Goal: Task Accomplishment & Management: Manage account settings

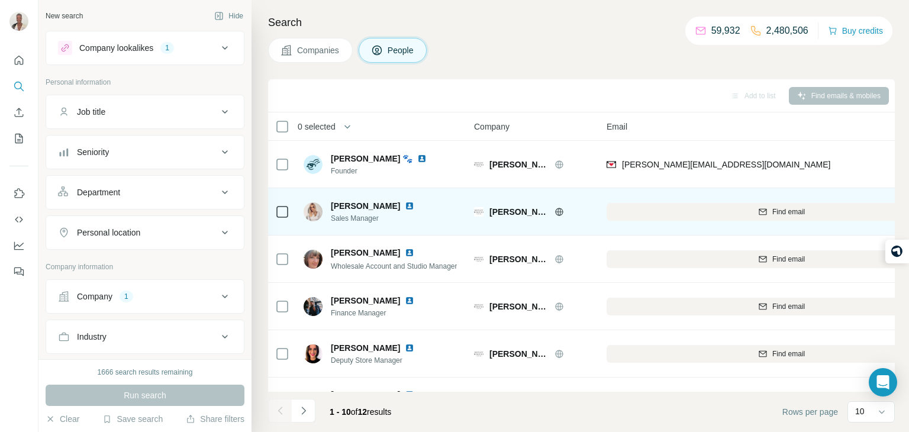
click at [583, 207] on div at bounding box center [574, 211] width 38 height 9
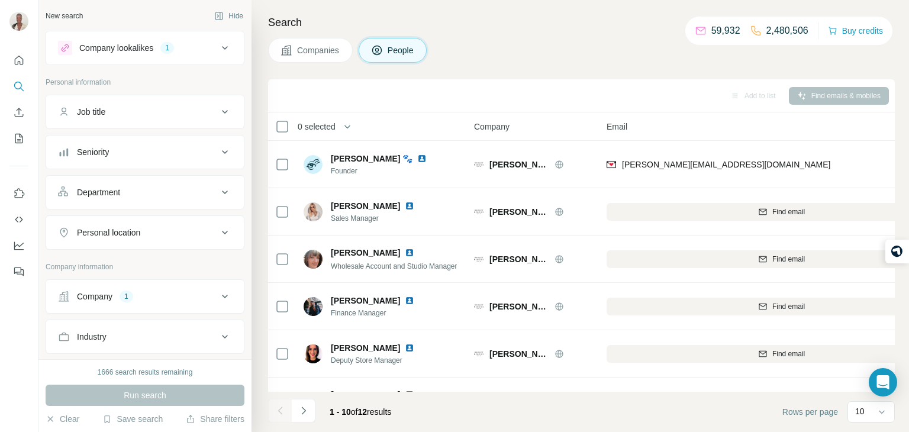
click at [168, 294] on div "Company 1" at bounding box center [138, 297] width 160 height 12
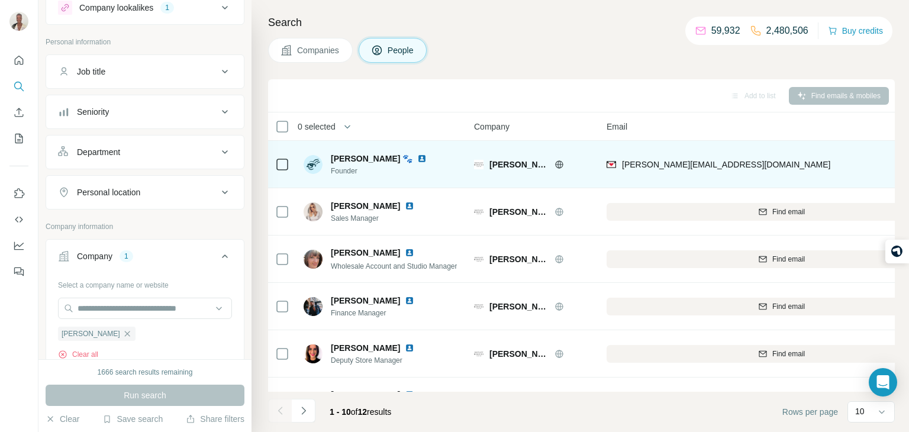
click at [779, 163] on div "hayley@hayleymenzies.com" at bounding box center [782, 164] width 350 height 33
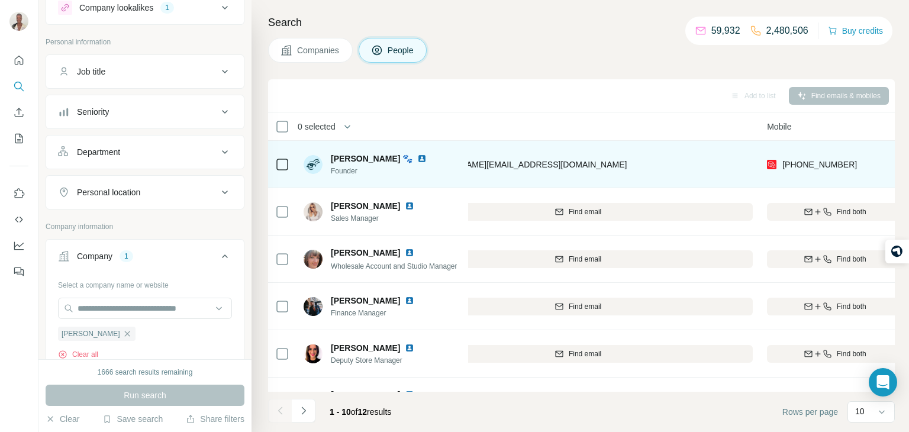
scroll to position [0, 237]
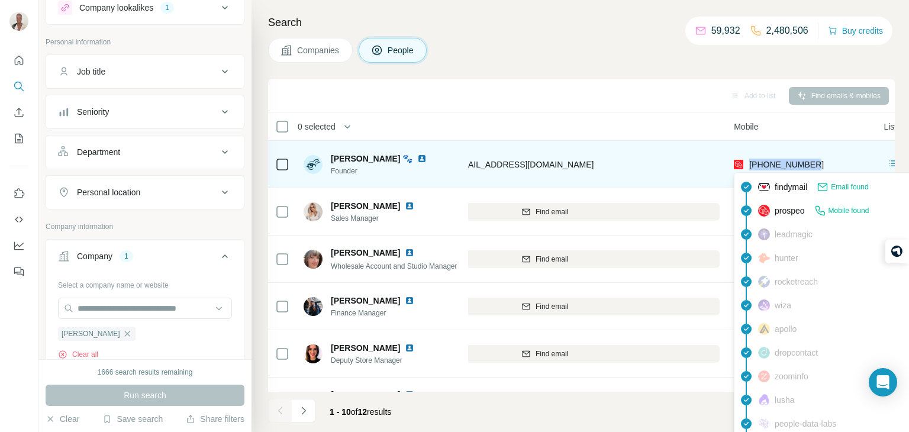
drag, startPoint x: 818, startPoint y: 160, endPoint x: 749, endPoint y: 165, distance: 69.4
click at [749, 165] on div "+447894544004" at bounding box center [802, 164] width 136 height 33
copy span "+447894544004"
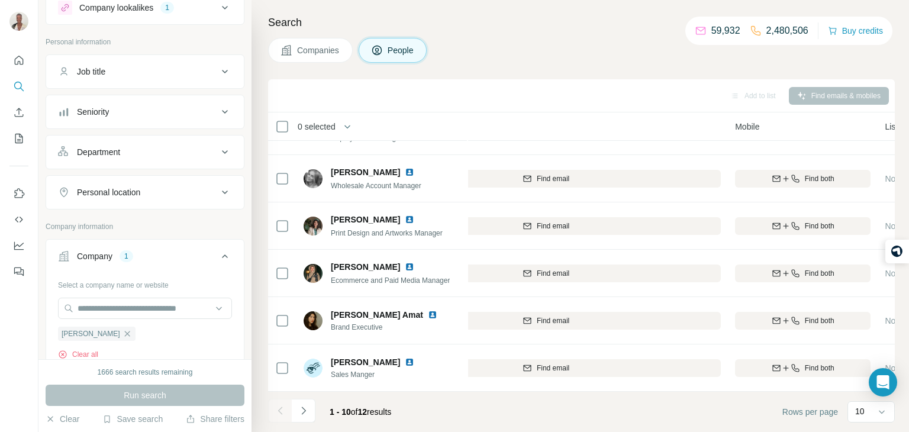
scroll to position [223, 234]
click at [305, 414] on icon "Navigate to next page" at bounding box center [304, 411] width 12 height 12
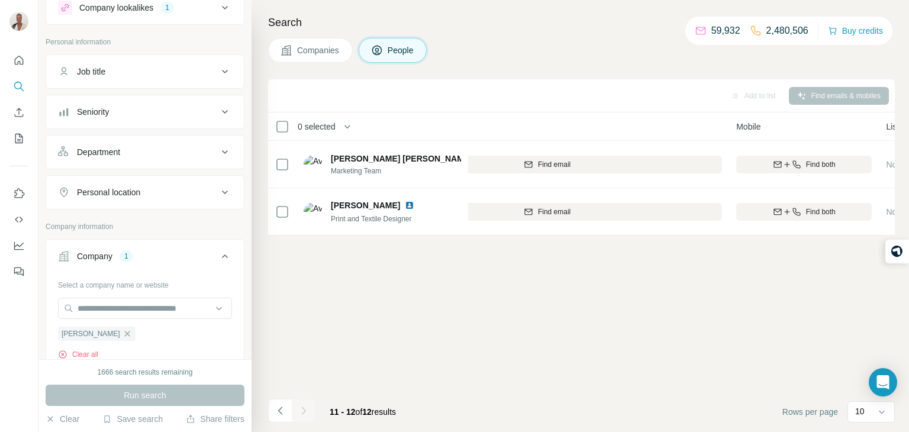
scroll to position [0, 234]
click at [278, 410] on icon "Navigate to previous page" at bounding box center [280, 411] width 4 height 8
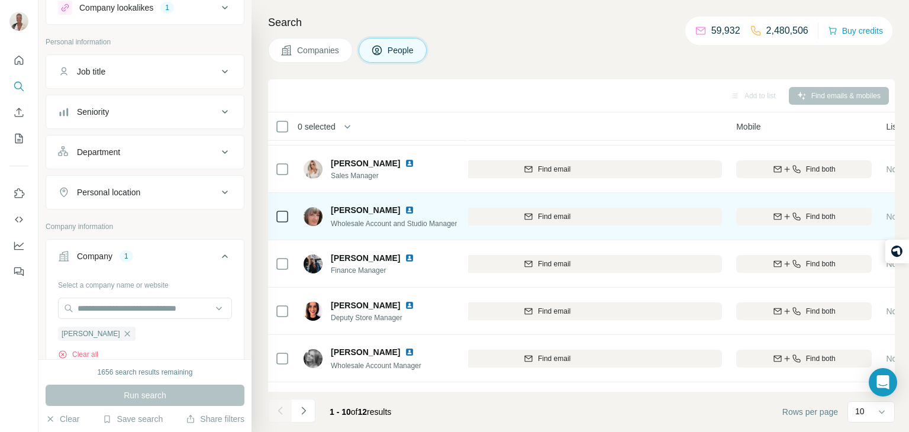
scroll to position [47, 234]
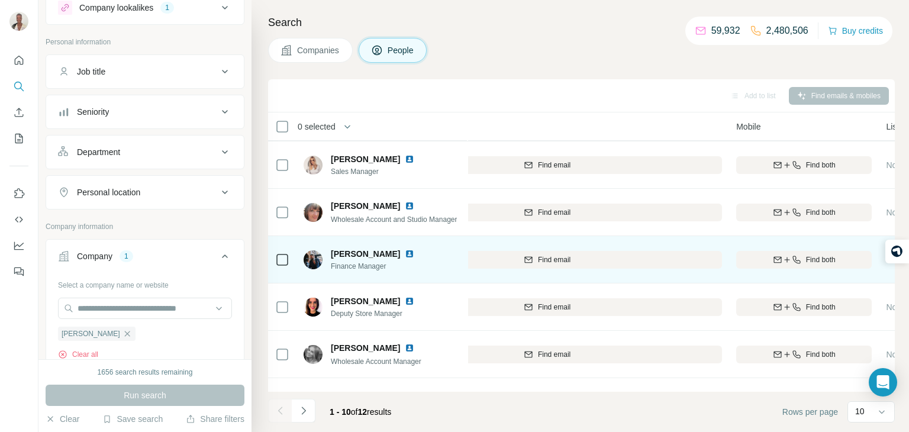
click at [419, 253] on div at bounding box center [423, 253] width 9 height 9
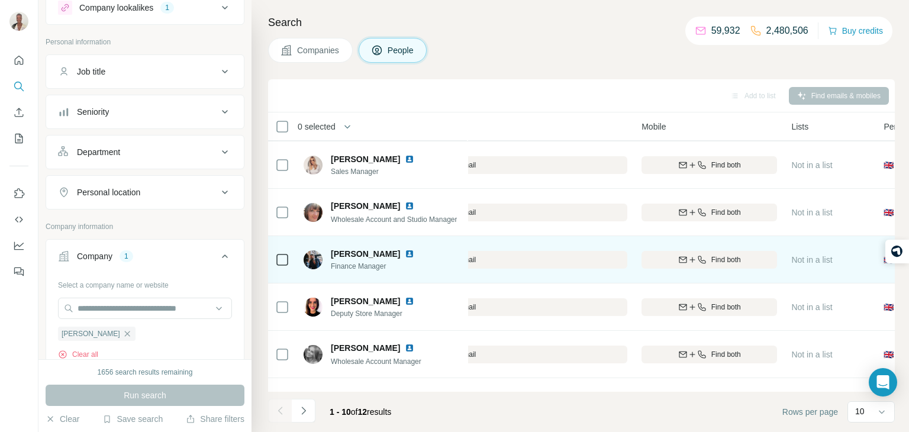
scroll to position [47, 329]
click at [761, 262] on div "Find both" at bounding box center [710, 260] width 136 height 11
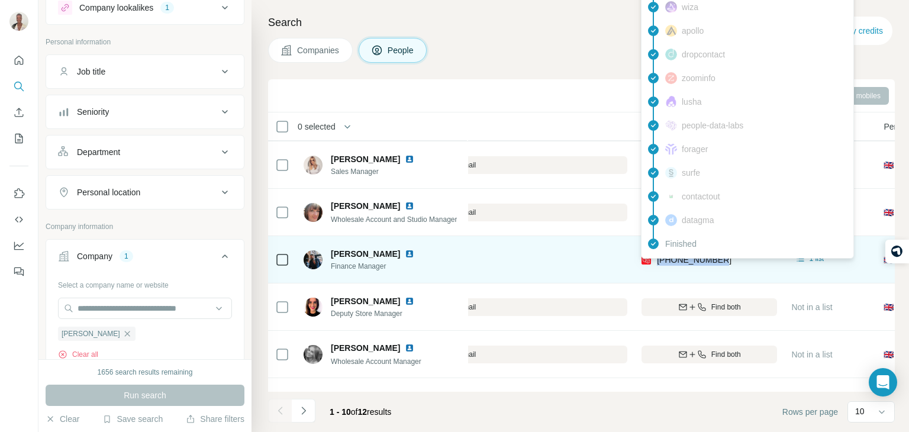
drag, startPoint x: 732, startPoint y: 257, endPoint x: 656, endPoint y: 267, distance: 77.0
click at [656, 267] on div "+447794170730" at bounding box center [710, 259] width 136 height 33
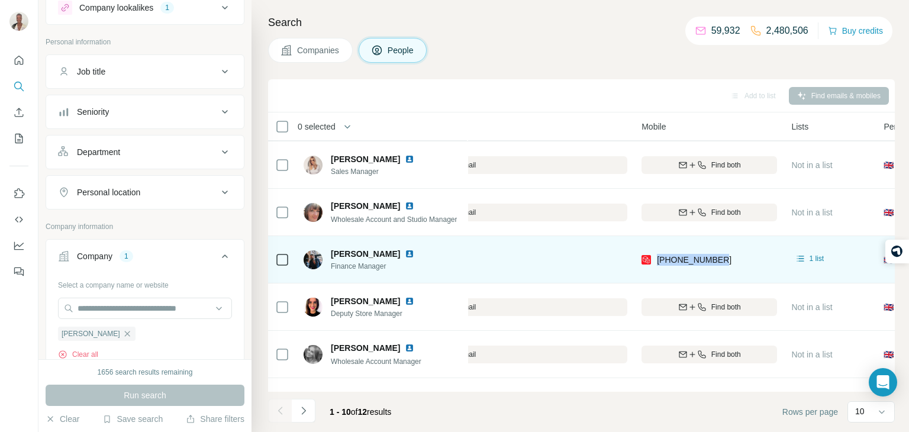
copy span "+447794170730"
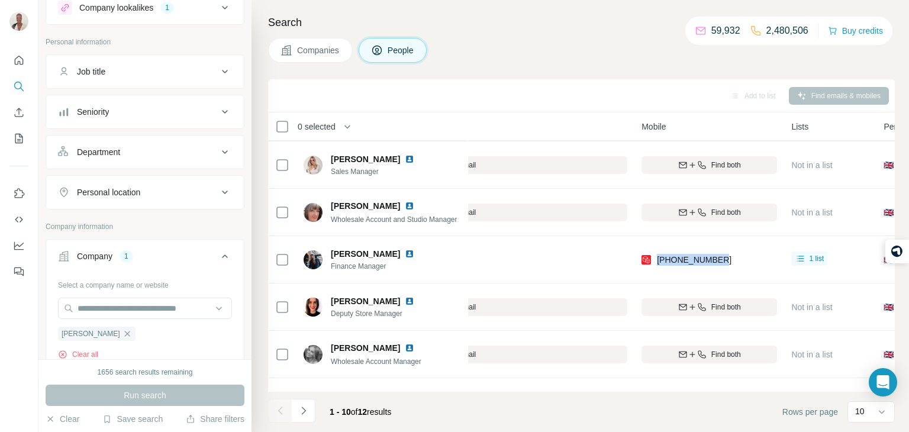
copy span "+447794170730"
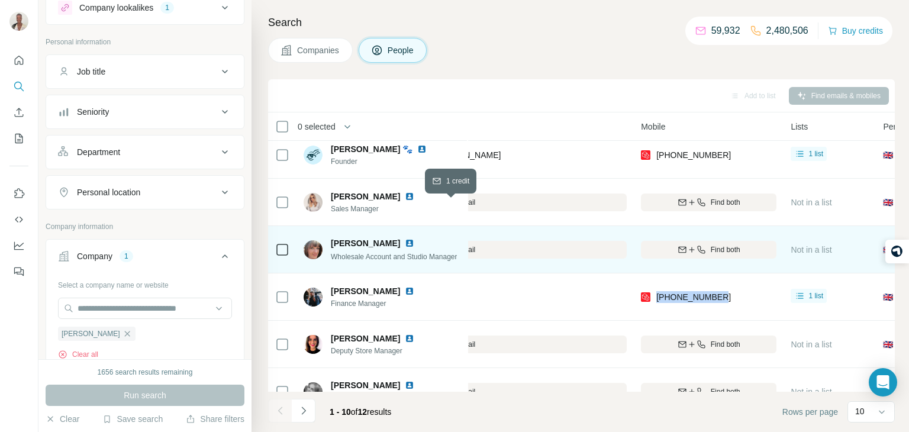
scroll to position [0, 330]
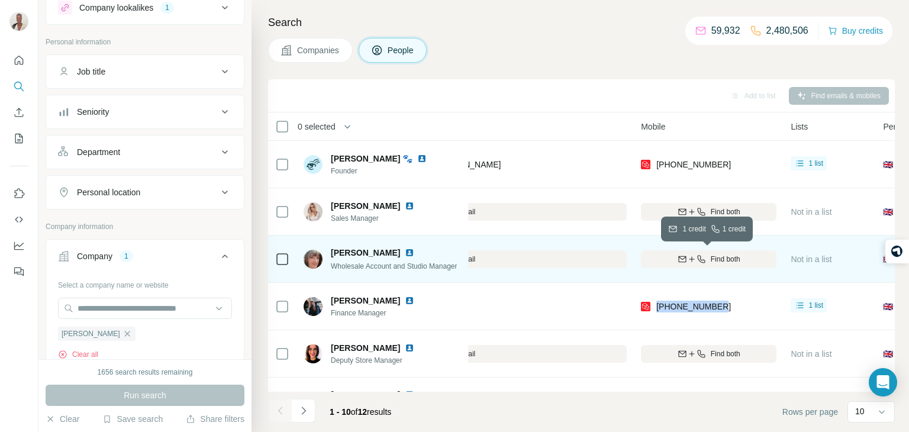
click at [696, 266] on button "Find both" at bounding box center [709, 259] width 136 height 18
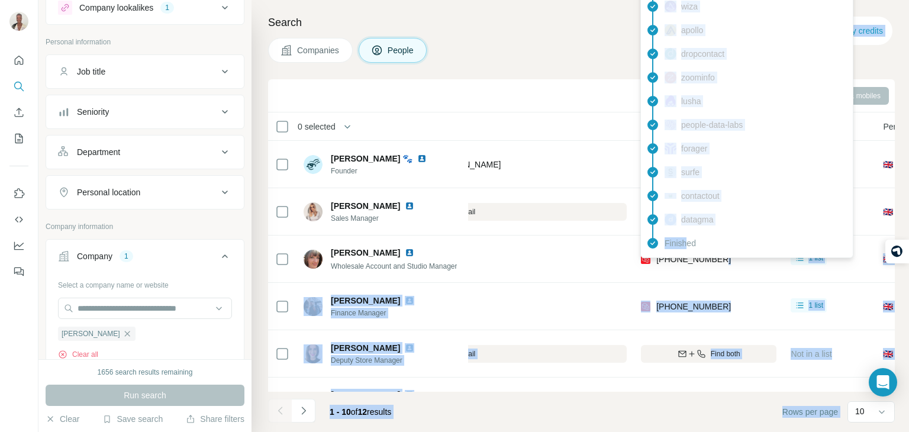
drag, startPoint x: 724, startPoint y: 254, endPoint x: 686, endPoint y: 257, distance: 38.0
click at [686, 257] on body "New search Hide Company lookalikes 1 Personal information Job title Seniority D…" at bounding box center [454, 260] width 909 height 521
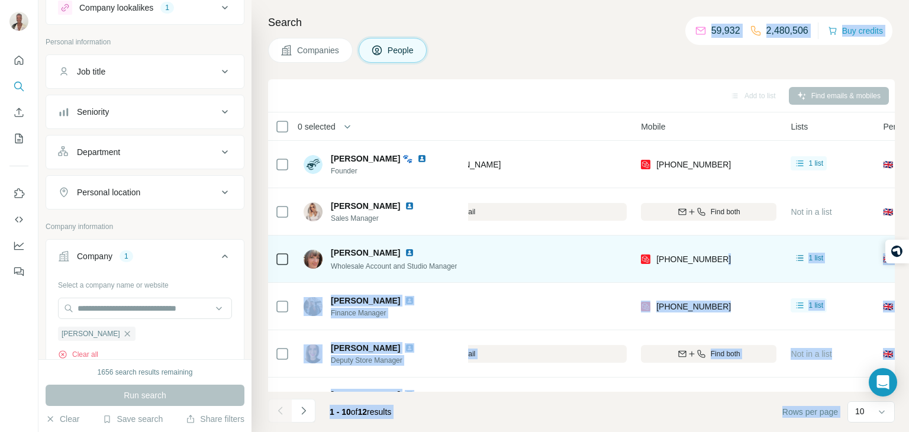
click at [736, 271] on div "+447774043973" at bounding box center [709, 259] width 136 height 33
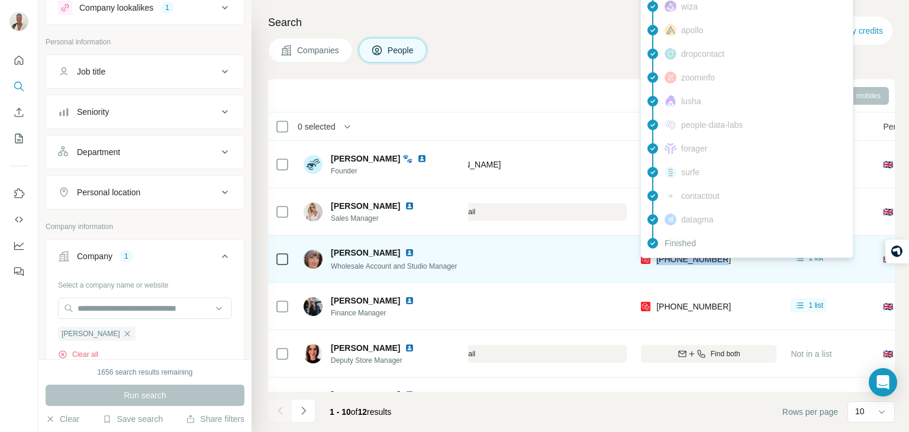
drag, startPoint x: 731, startPoint y: 261, endPoint x: 656, endPoint y: 261, distance: 74.6
click at [656, 261] on div "+447774043973" at bounding box center [709, 259] width 136 height 33
copy span "+447774043973"
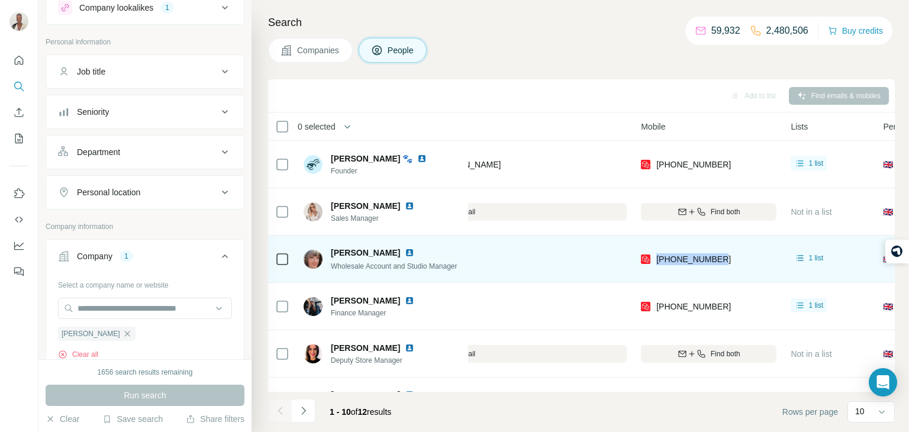
copy span "+447774043973"
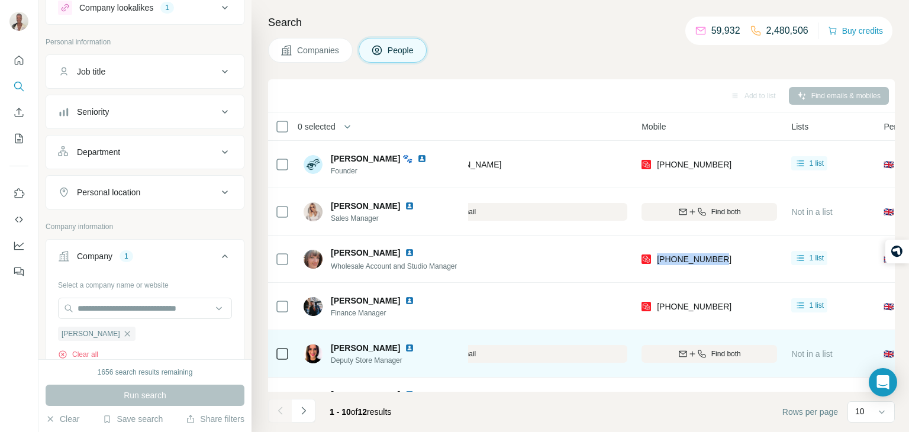
scroll to position [0, 329]
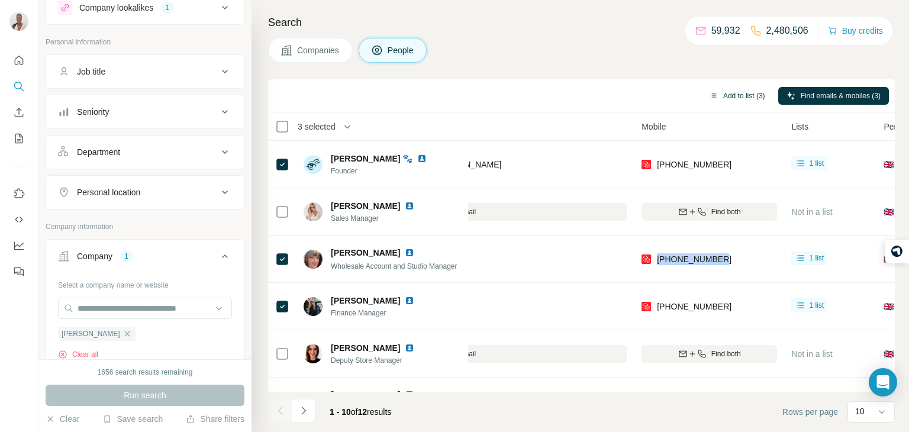
click at [730, 100] on button "Add to list (3)" at bounding box center [737, 96] width 73 height 18
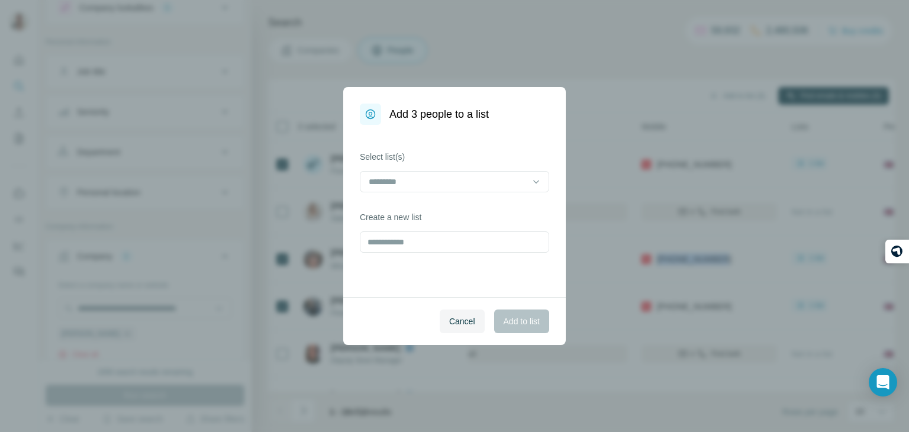
click at [465, 168] on div "Select list(s)" at bounding box center [454, 171] width 189 height 41
click at [462, 173] on div at bounding box center [448, 182] width 160 height 20
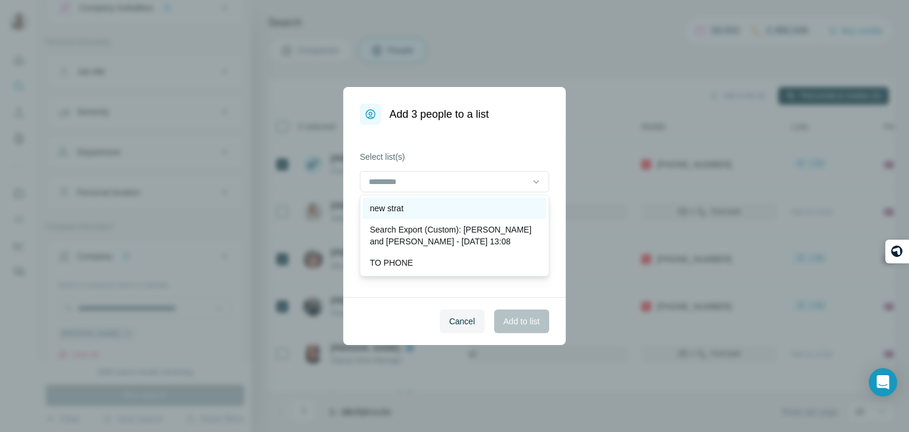
click at [438, 212] on div "new strat" at bounding box center [454, 208] width 169 height 12
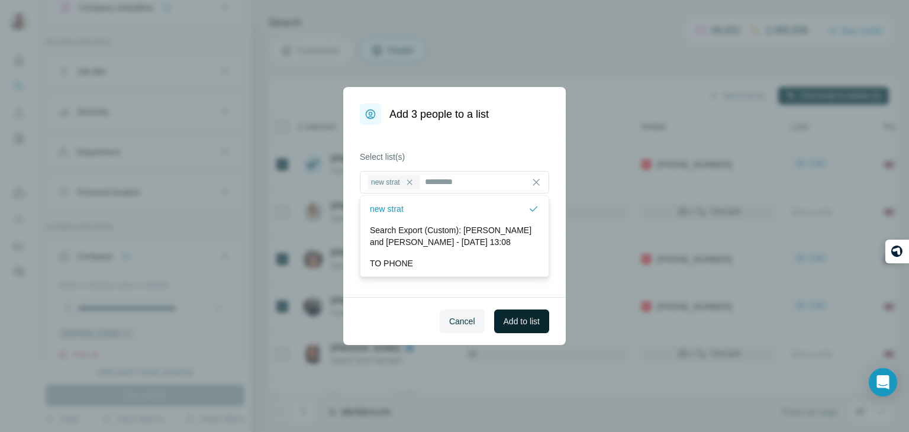
click at [535, 323] on span "Add to list" at bounding box center [522, 322] width 36 height 12
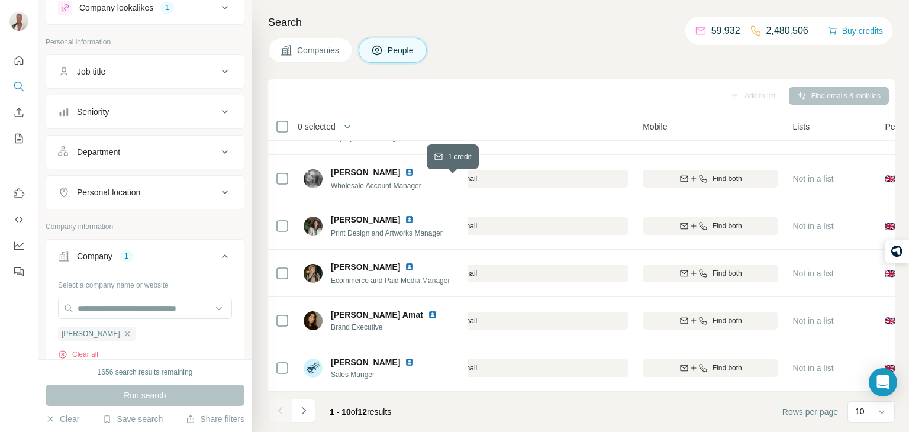
scroll to position [223, 327]
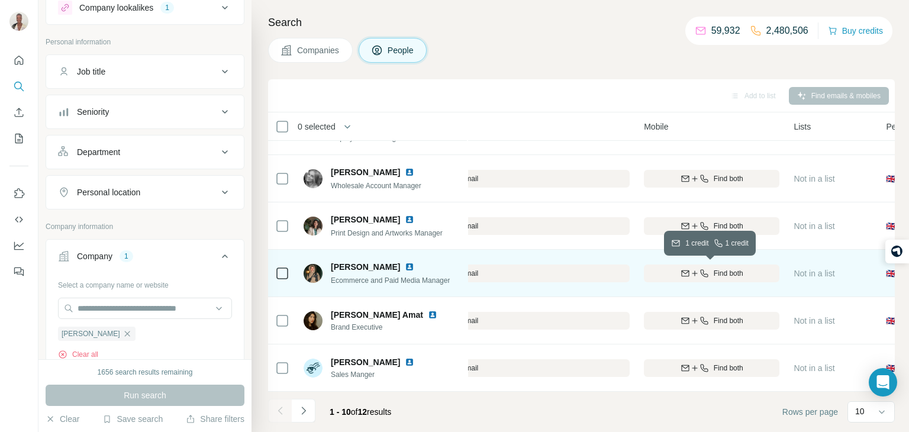
click at [664, 273] on div "Find both" at bounding box center [712, 273] width 136 height 11
click at [414, 264] on img at bounding box center [409, 266] width 9 height 9
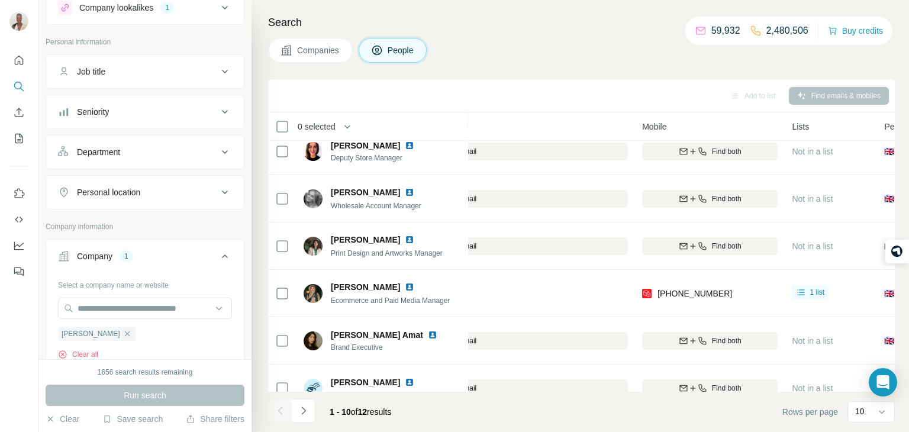
scroll to position [223, 329]
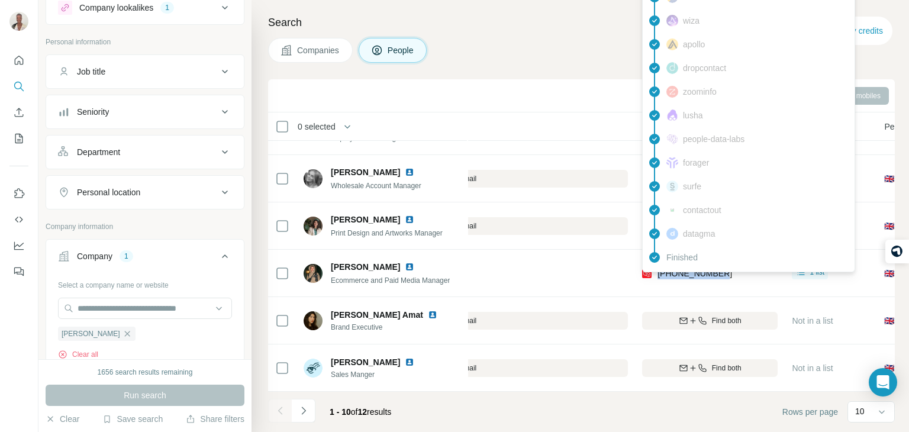
drag, startPoint x: 750, startPoint y: 281, endPoint x: 655, endPoint y: 275, distance: 94.3
click at [655, 275] on div "+447546619956" at bounding box center [710, 273] width 136 height 33
copy span "+447546619956"
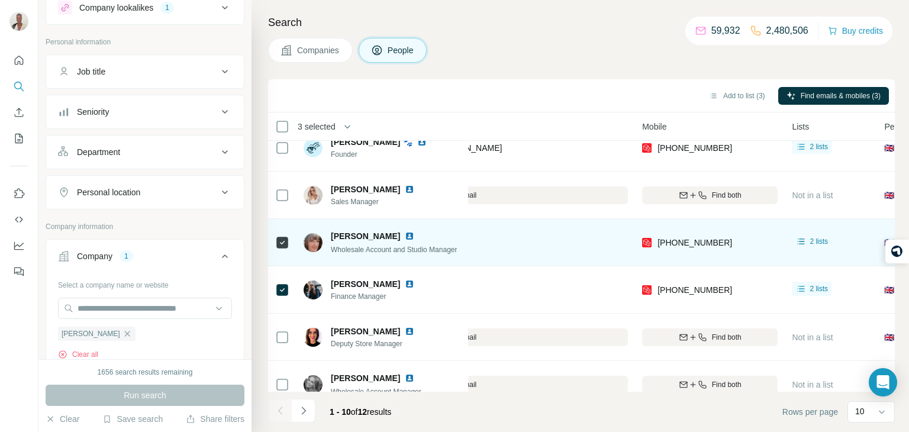
scroll to position [0, 329]
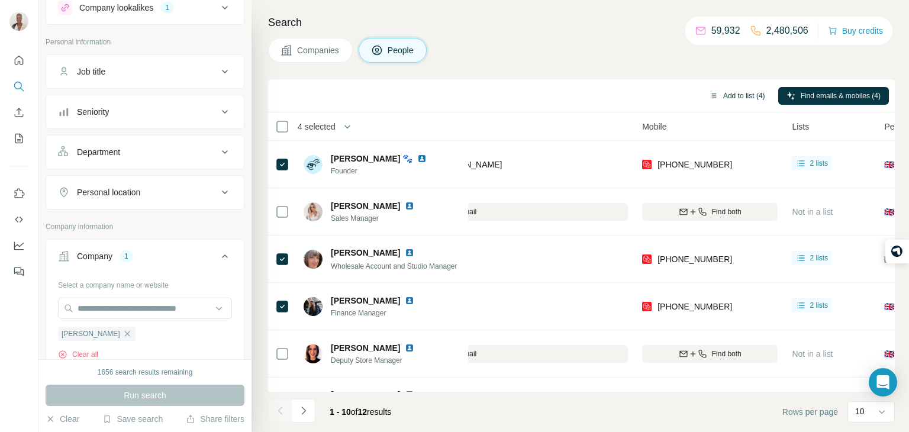
click at [723, 89] on button "Add to list (4)" at bounding box center [737, 96] width 73 height 18
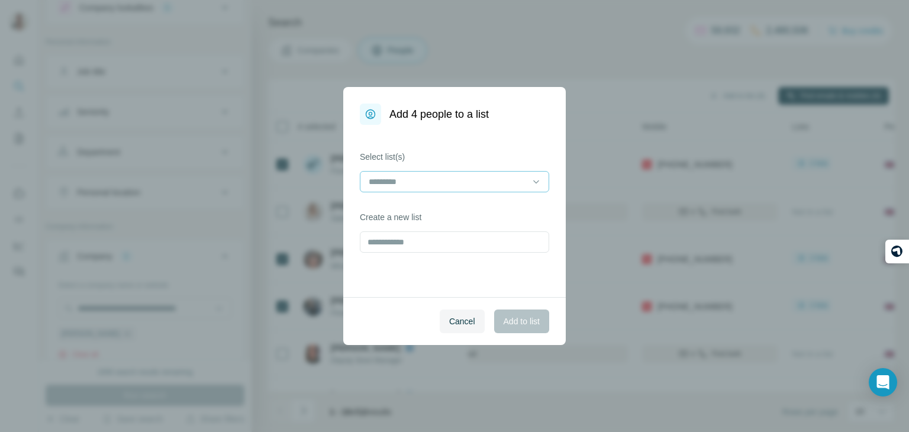
click at [460, 175] on input at bounding box center [448, 181] width 160 height 13
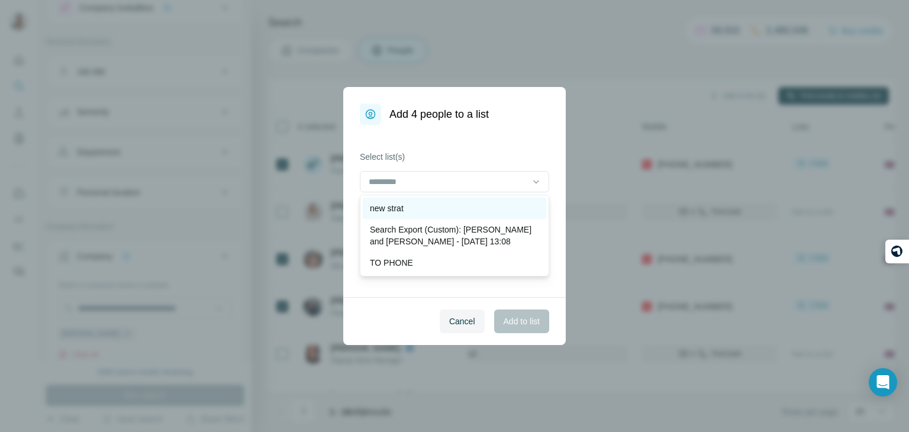
click at [441, 198] on div "new strat" at bounding box center [455, 208] width 184 height 21
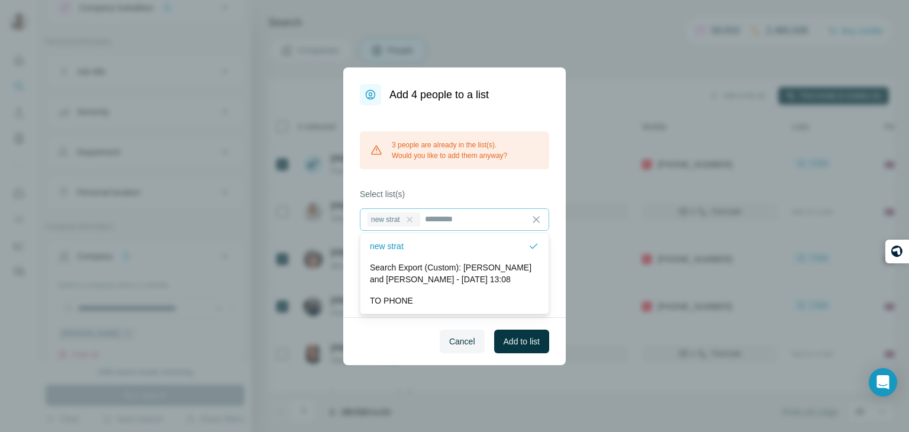
click at [410, 215] on icon at bounding box center [409, 219] width 9 height 9
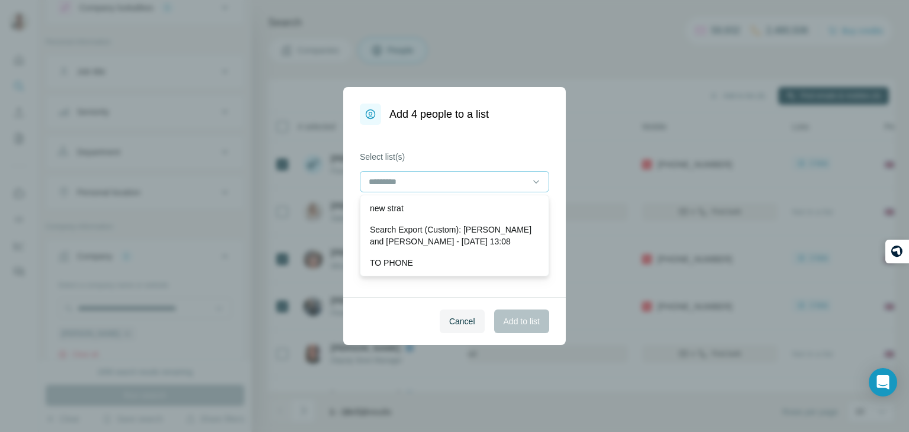
click at [404, 300] on div "Cancel Add to list" at bounding box center [454, 321] width 223 height 48
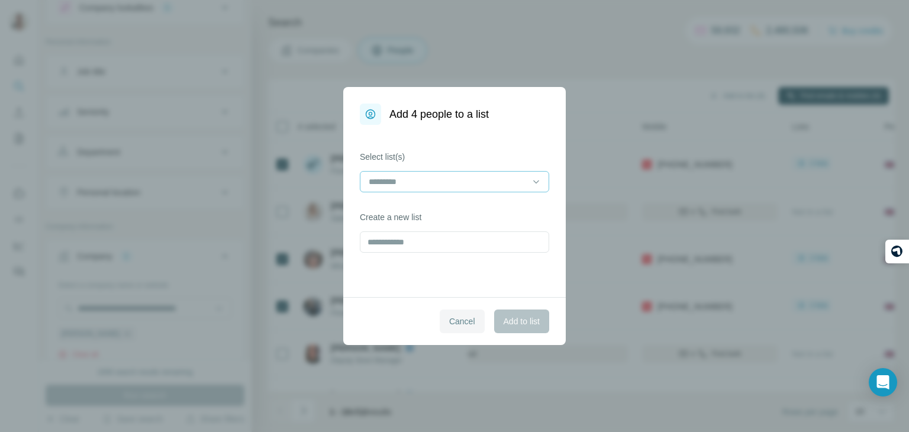
click at [458, 317] on span "Cancel" at bounding box center [462, 322] width 26 height 12
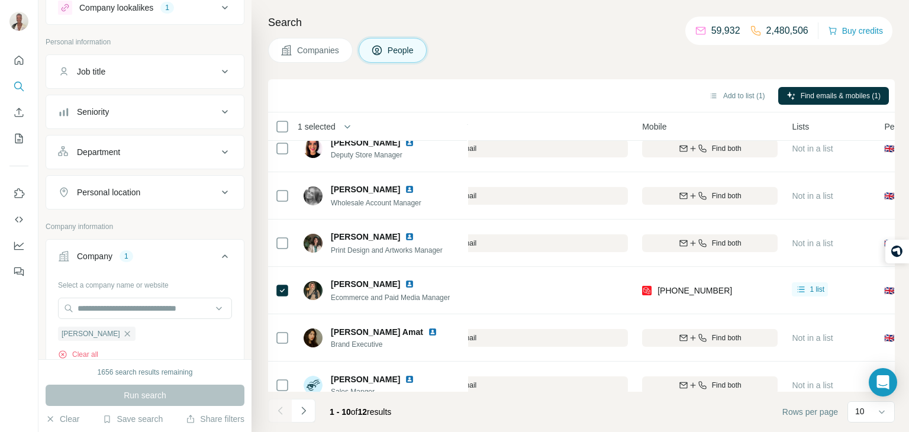
scroll to position [223, 329]
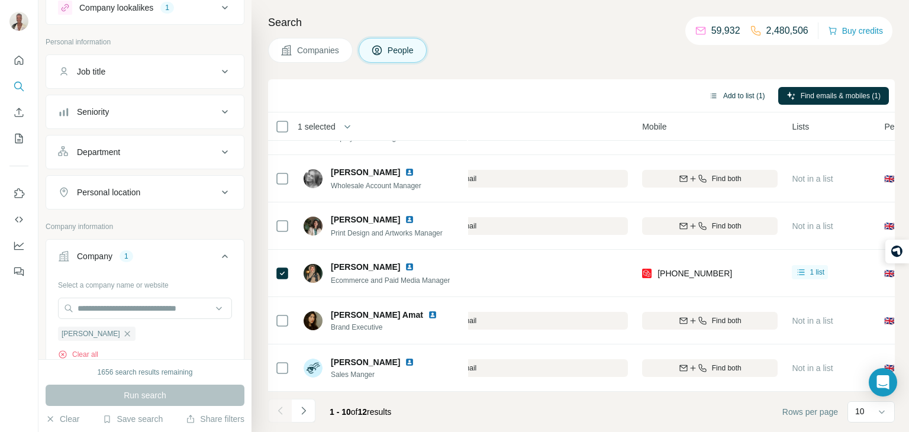
click at [730, 91] on button "Add to list (1)" at bounding box center [737, 96] width 73 height 18
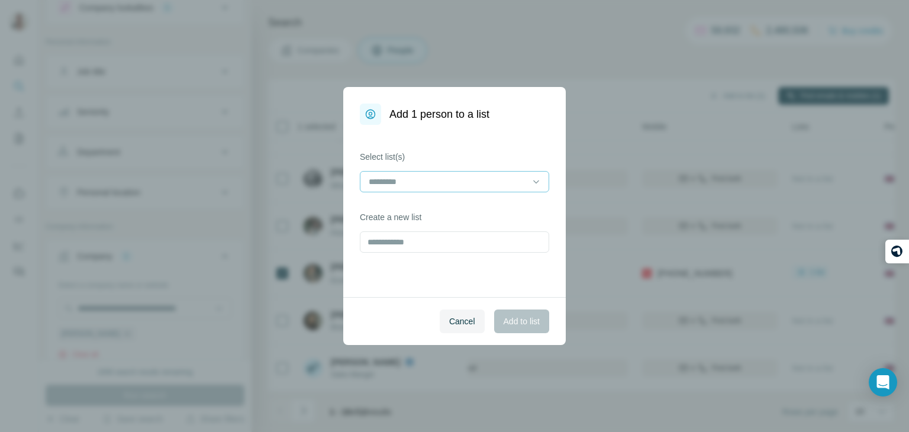
click at [522, 176] on input at bounding box center [448, 181] width 160 height 13
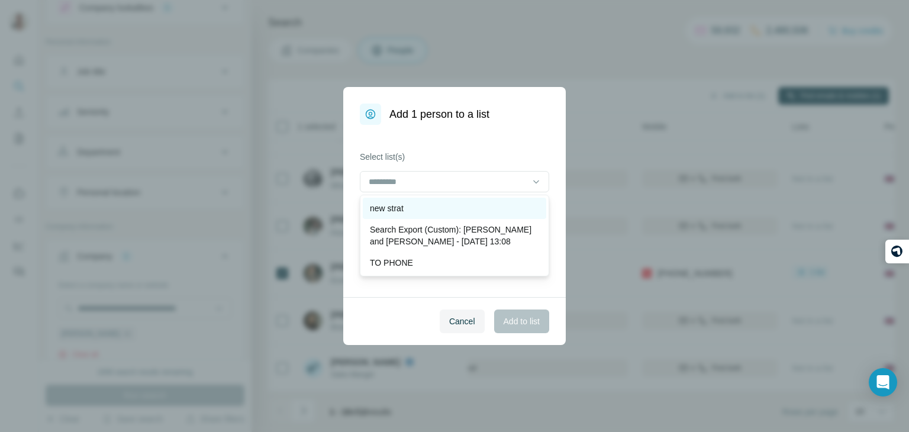
click at [471, 213] on div "new strat" at bounding box center [454, 208] width 169 height 12
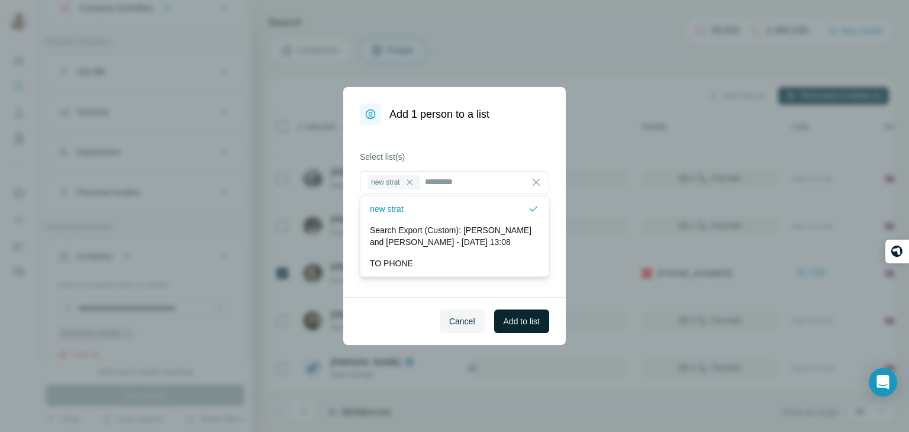
click at [509, 313] on button "Add to list" at bounding box center [521, 322] width 55 height 24
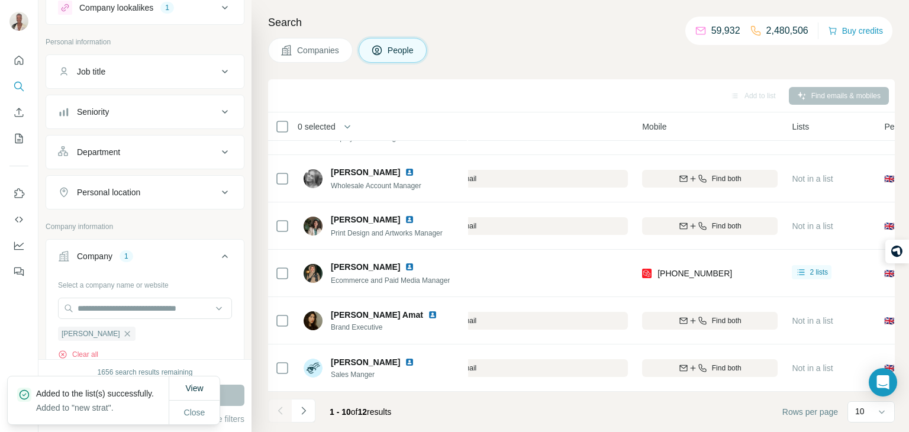
click at [324, 43] on button "Companies" at bounding box center [310, 50] width 85 height 25
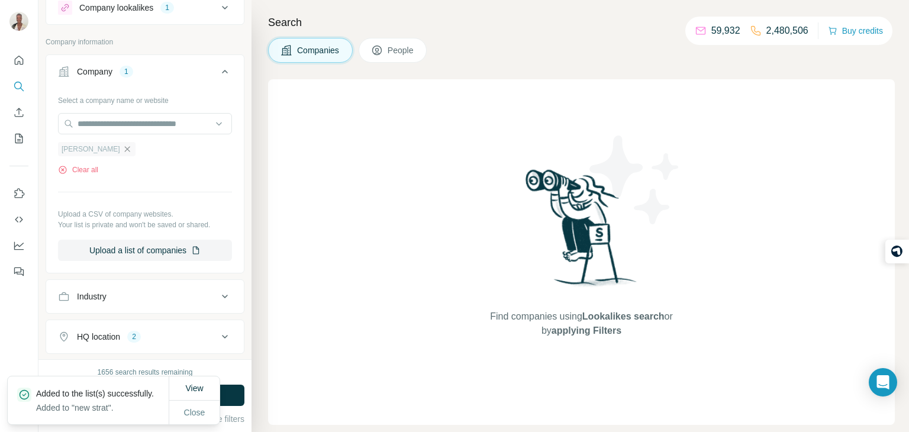
click at [123, 146] on icon "button" at bounding box center [127, 148] width 9 height 9
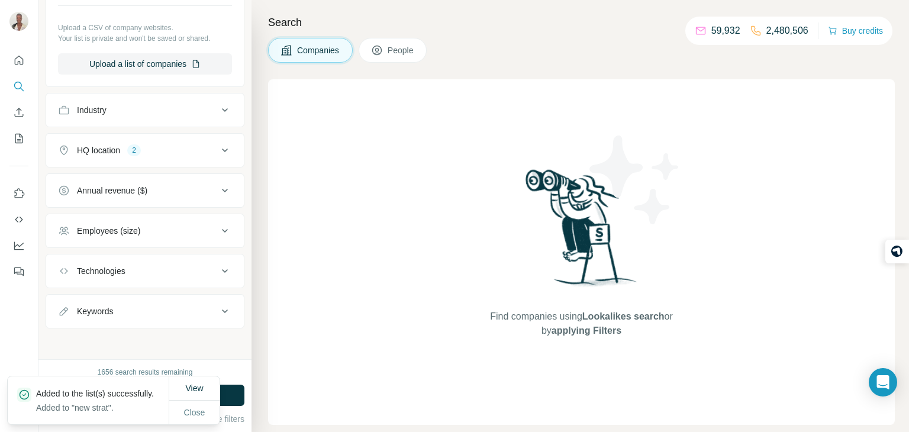
scroll to position [179, 0]
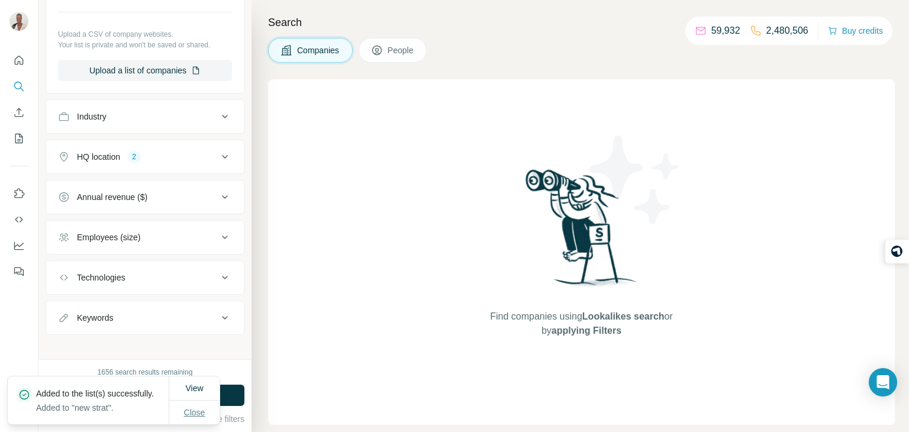
click at [198, 407] on span "Close" at bounding box center [194, 413] width 21 height 12
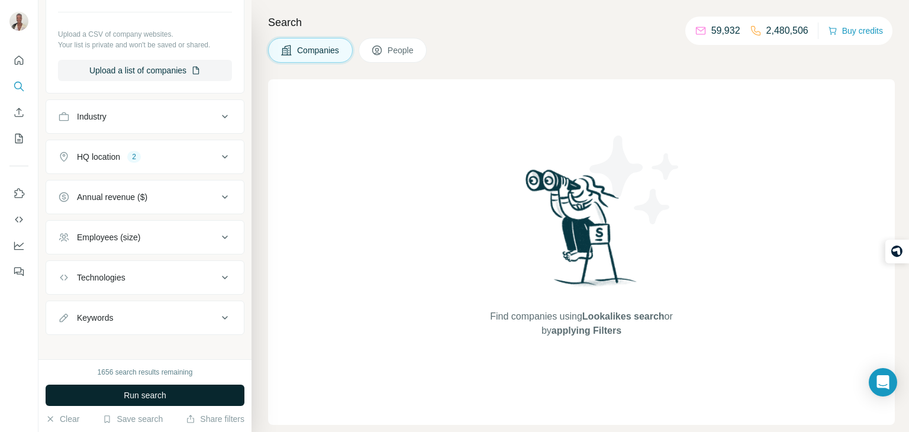
click at [205, 400] on button "Run search" at bounding box center [145, 395] width 199 height 21
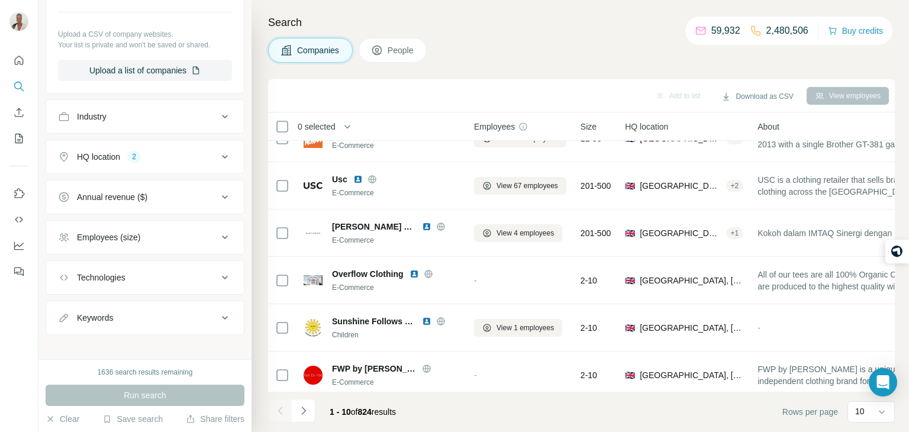
scroll to position [223, 0]
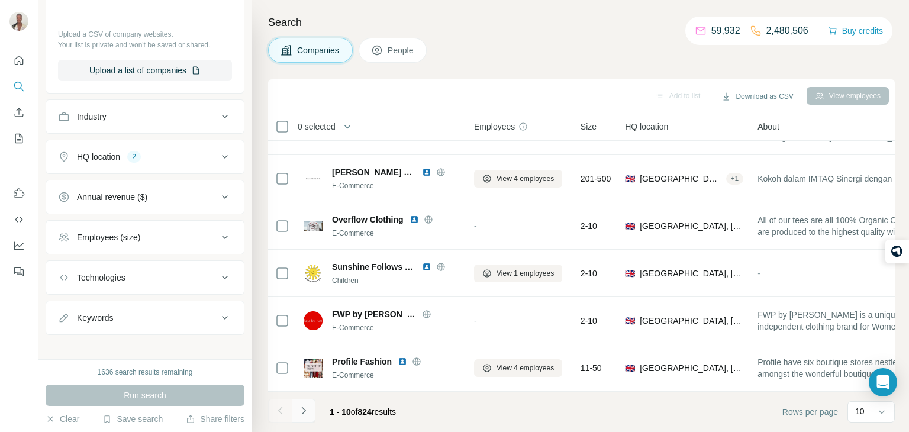
click at [305, 410] on icon "Navigate to next page" at bounding box center [304, 411] width 12 height 12
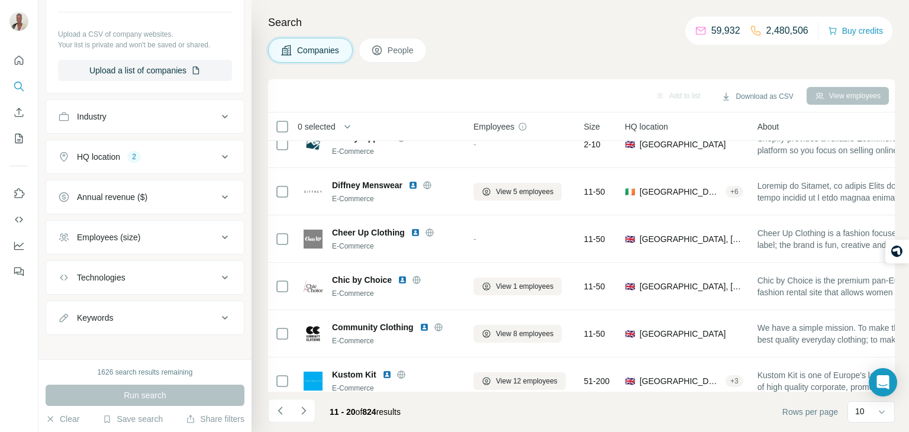
scroll to position [0, 1]
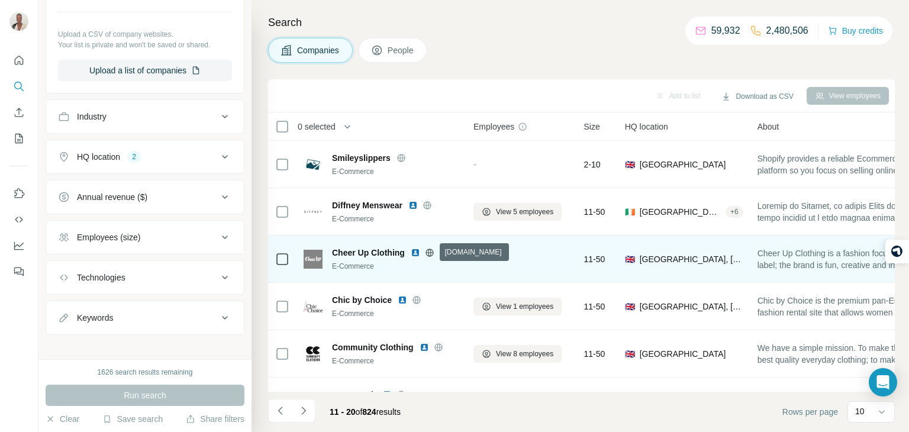
click at [431, 250] on icon at bounding box center [429, 252] width 9 height 9
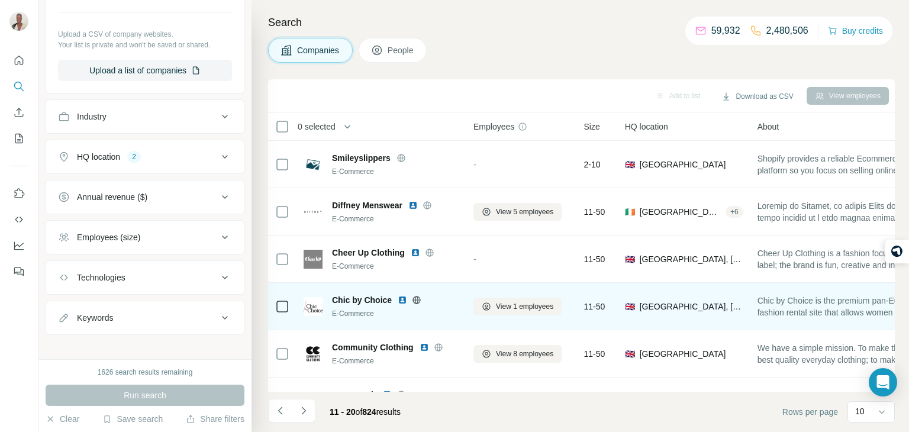
click at [417, 300] on icon at bounding box center [416, 299] width 9 height 9
click at [535, 304] on span "View 1 employees" at bounding box center [524, 306] width 57 height 11
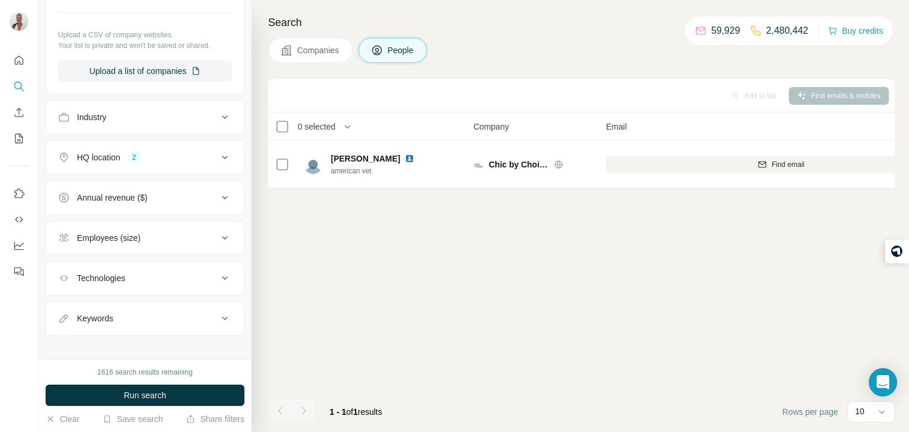
click at [329, 57] on button "Companies" at bounding box center [310, 50] width 85 height 25
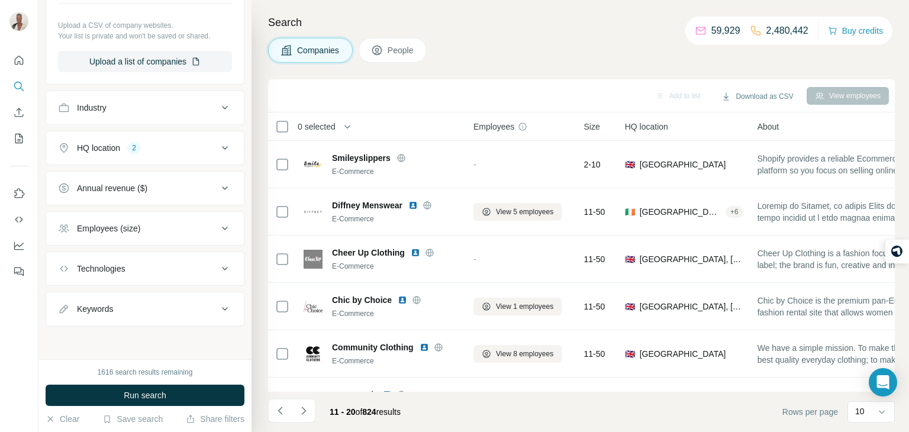
scroll to position [220, 0]
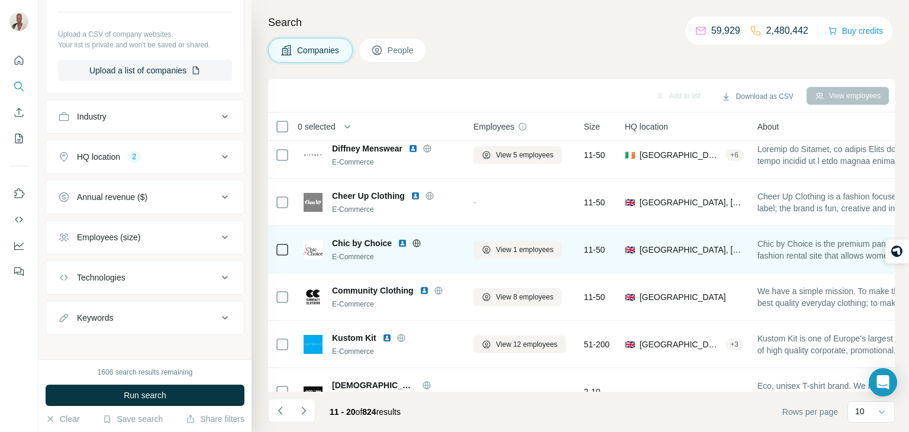
scroll to position [64, 1]
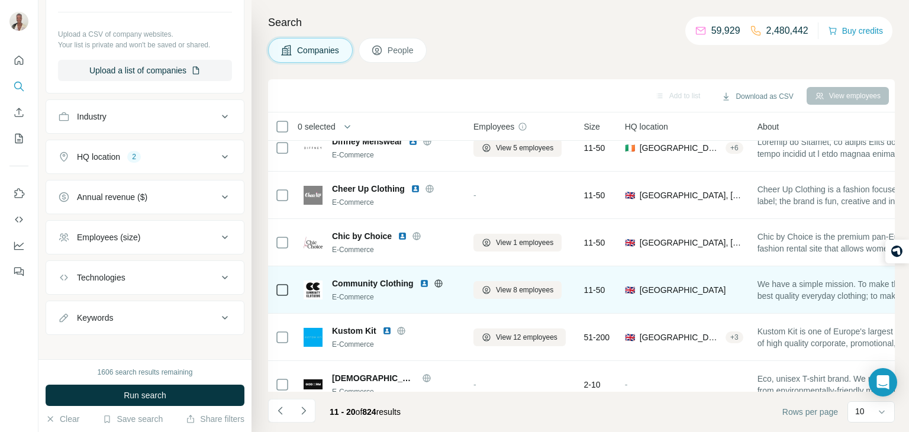
click at [678, 295] on div "🇬🇧 [GEOGRAPHIC_DATA]" at bounding box center [684, 290] width 118 height 33
click at [562, 291] on button "View 8 employees" at bounding box center [518, 290] width 88 height 18
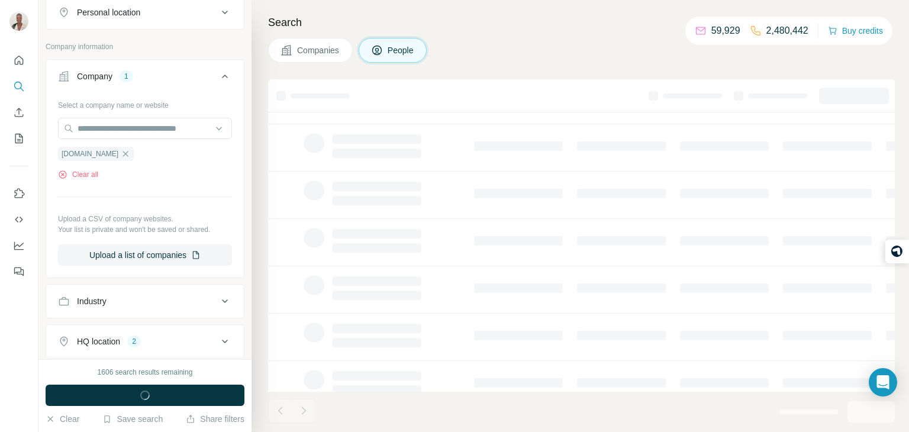
scroll to position [404, 0]
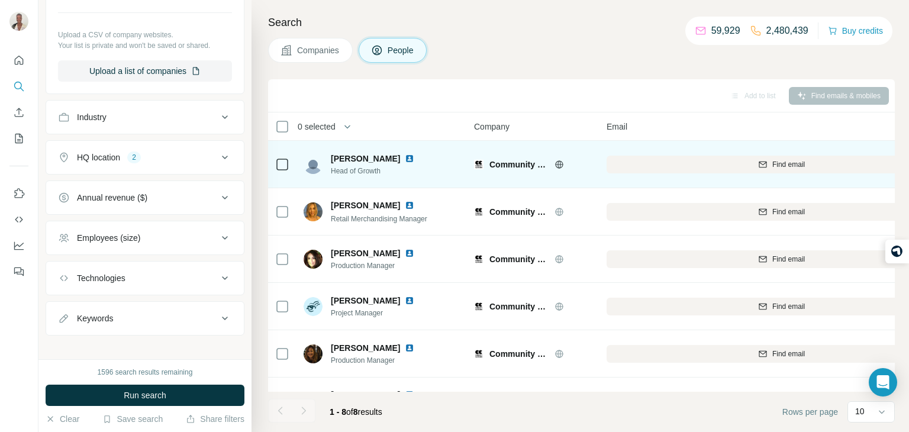
click at [587, 179] on div "Community Clothing" at bounding box center [533, 164] width 118 height 33
click at [561, 163] on icon at bounding box center [559, 164] width 9 height 9
click at [575, 152] on div "Community Clothing" at bounding box center [533, 164] width 118 height 33
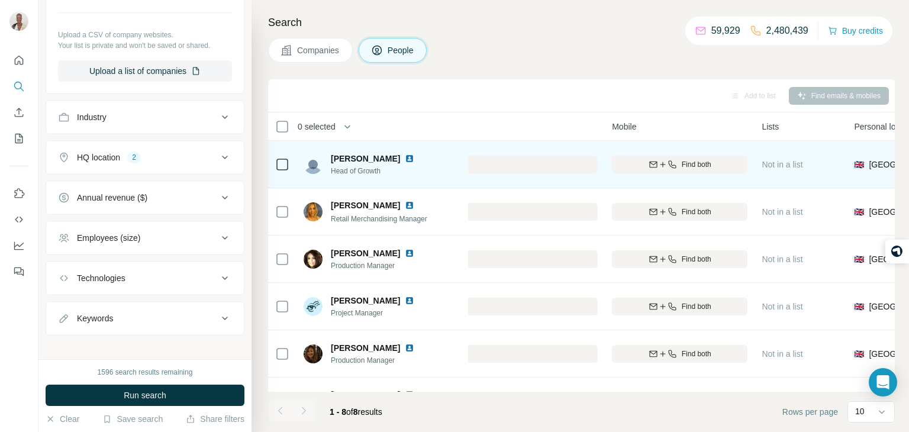
scroll to position [0, 403]
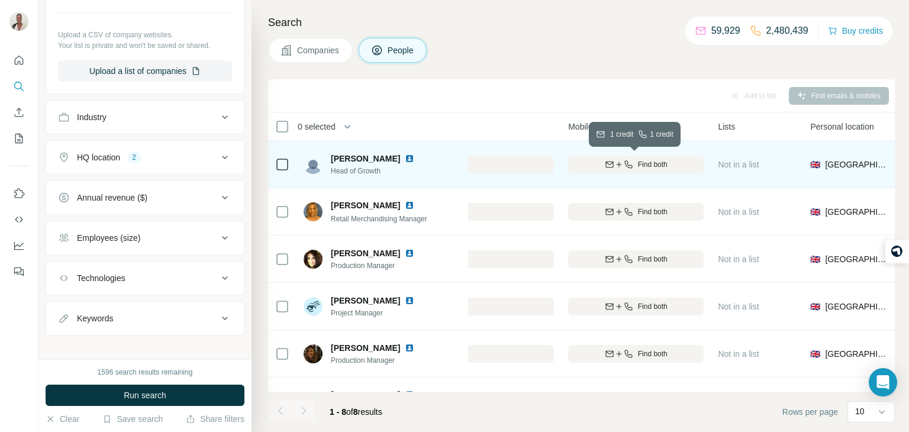
click at [665, 162] on span "Find both" at bounding box center [653, 164] width 30 height 11
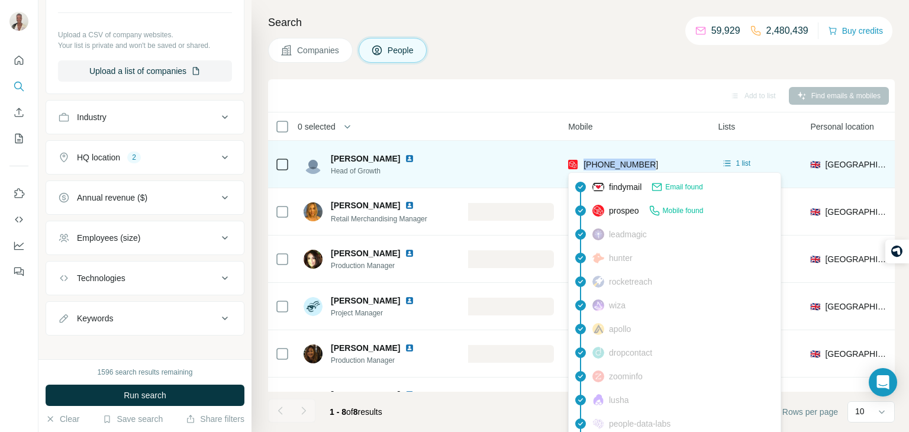
drag, startPoint x: 655, startPoint y: 164, endPoint x: 581, endPoint y: 166, distance: 74.6
click at [581, 166] on div "[PHONE_NUMBER]" at bounding box center [636, 164] width 136 height 33
copy span "[PHONE_NUMBER]"
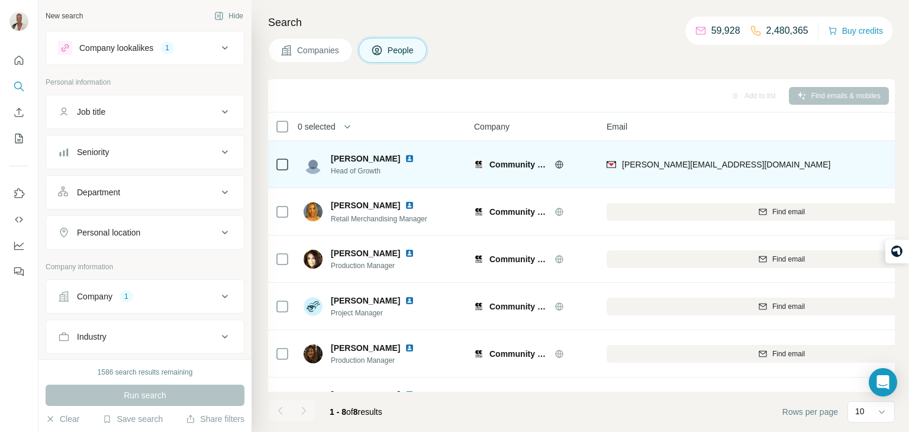
click at [288, 172] on div at bounding box center [282, 164] width 14 height 33
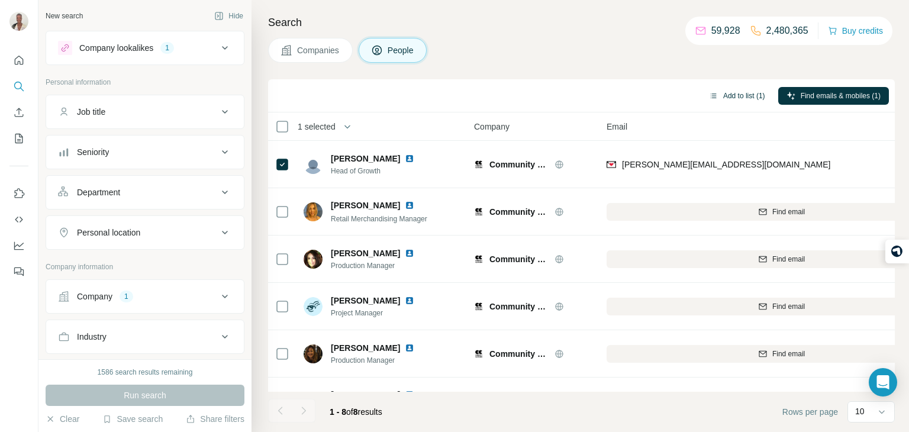
click at [752, 98] on button "Add to list (1)" at bounding box center [737, 96] width 73 height 18
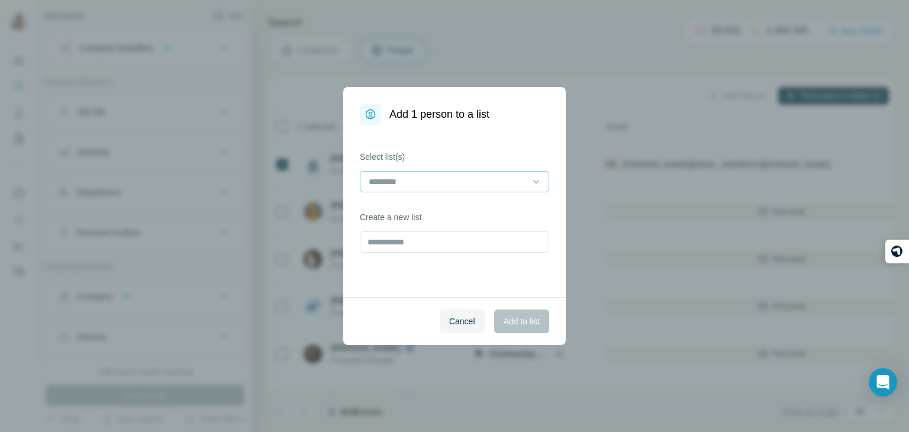
click at [500, 176] on input at bounding box center [448, 181] width 160 height 13
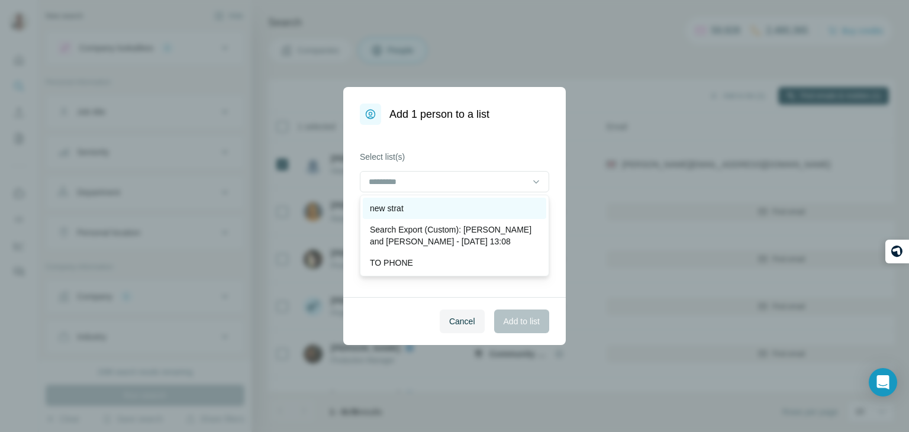
click at [452, 205] on div "new strat" at bounding box center [454, 208] width 169 height 12
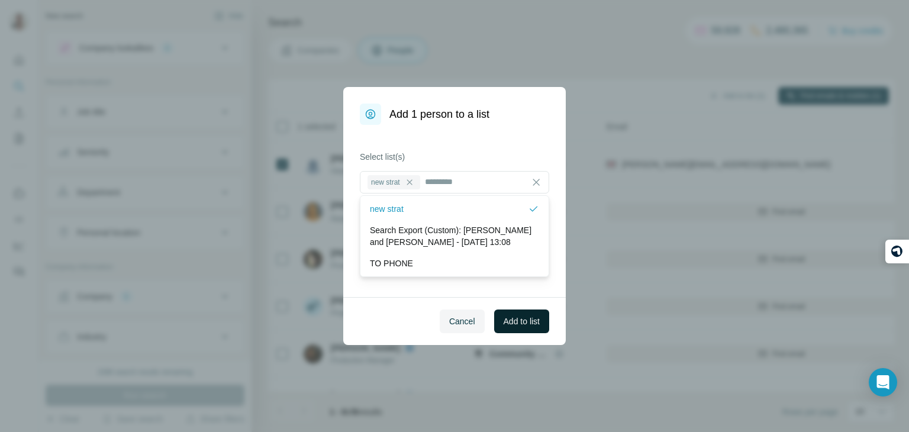
click at [525, 325] on span "Add to list" at bounding box center [522, 322] width 36 height 12
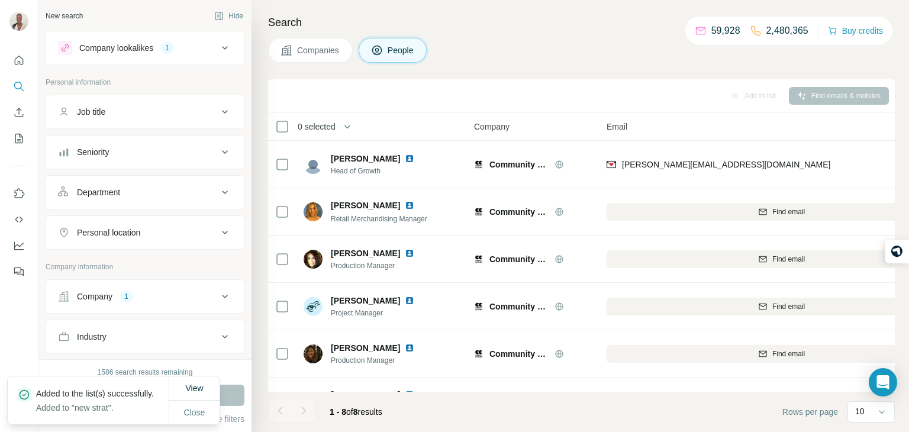
click at [316, 46] on span "Companies" at bounding box center [318, 50] width 43 height 12
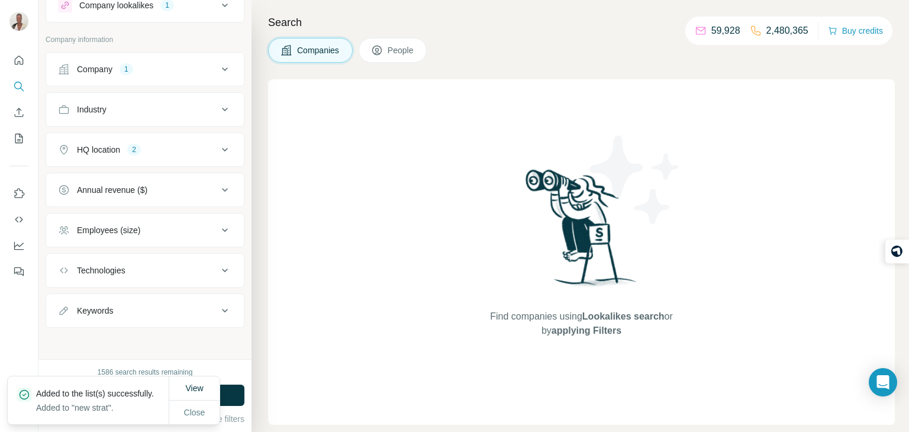
scroll to position [42, 0]
click at [162, 136] on button "HQ location 2" at bounding box center [145, 150] width 198 height 28
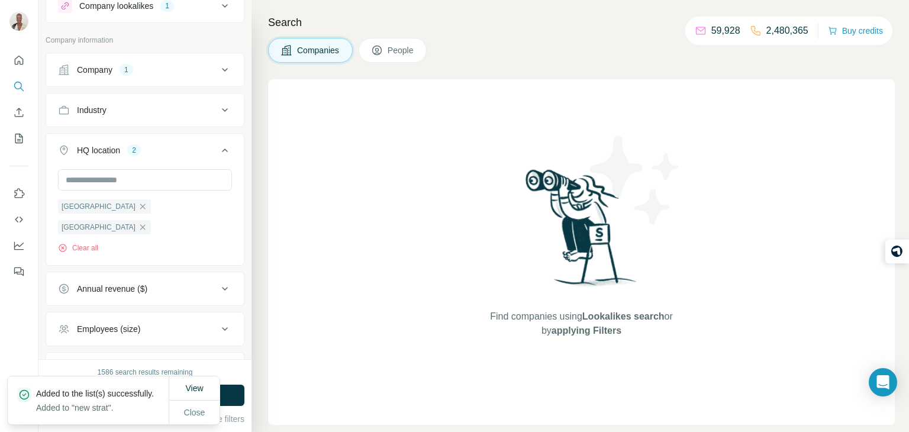
click at [188, 153] on div "HQ location 2" at bounding box center [138, 150] width 160 height 12
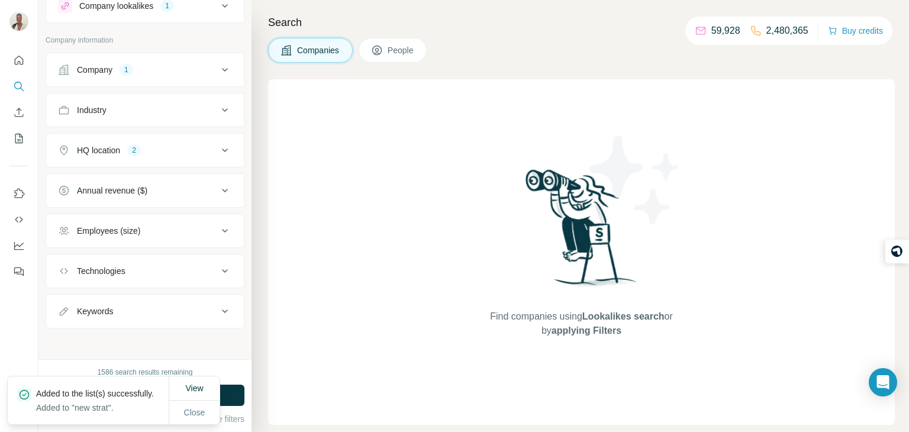
click at [230, 61] on button "Company 1" at bounding box center [145, 70] width 198 height 28
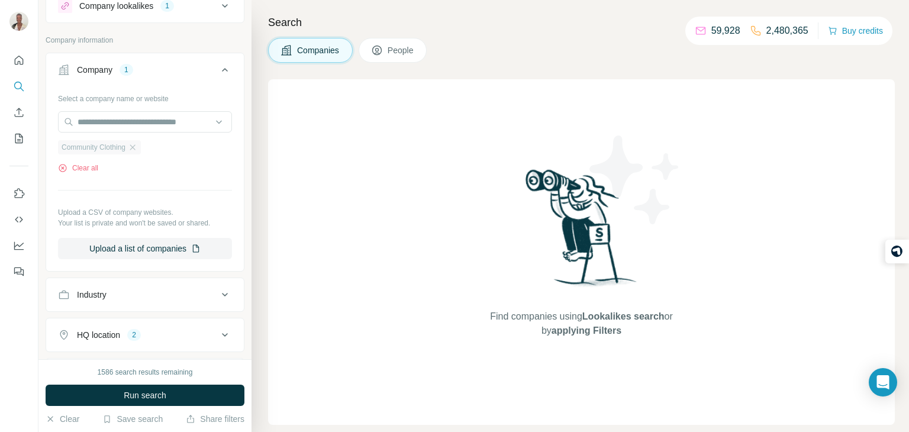
click at [137, 152] on div "Community Clothing" at bounding box center [99, 147] width 83 height 14
click at [88, 166] on button "Clear all" at bounding box center [78, 168] width 40 height 11
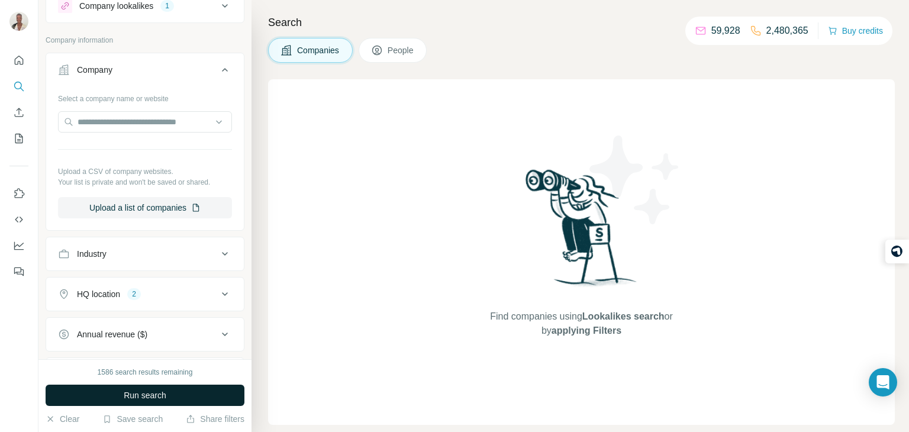
click at [175, 395] on button "Run search" at bounding box center [145, 395] width 199 height 21
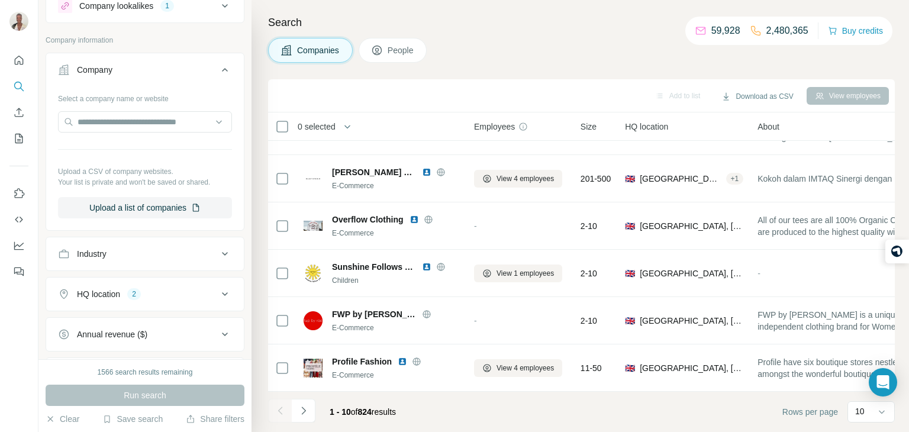
scroll to position [223, 0]
click at [309, 414] on icon "Navigate to next page" at bounding box center [304, 411] width 12 height 12
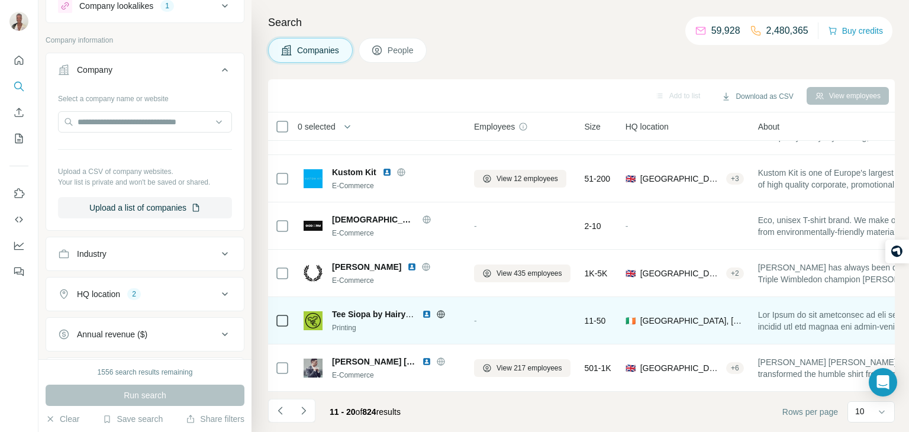
click at [780, 319] on span at bounding box center [845, 321] width 175 height 24
click at [439, 312] on icon at bounding box center [440, 314] width 3 height 8
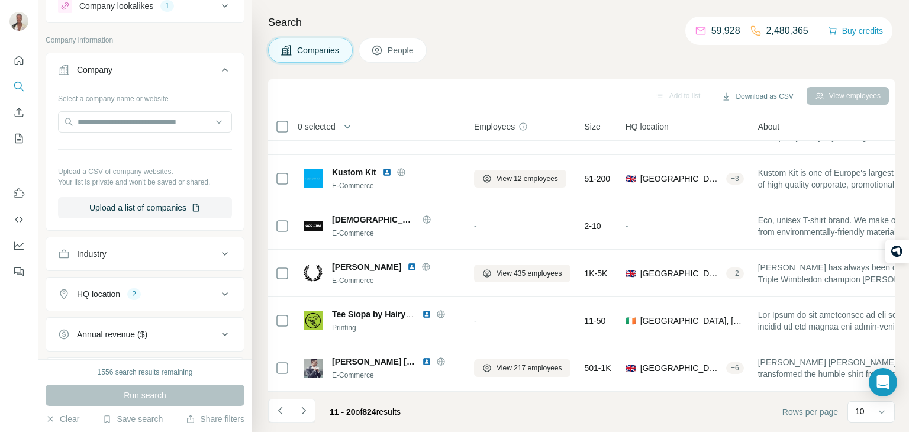
click at [178, 288] on div "HQ location 2" at bounding box center [138, 294] width 160 height 12
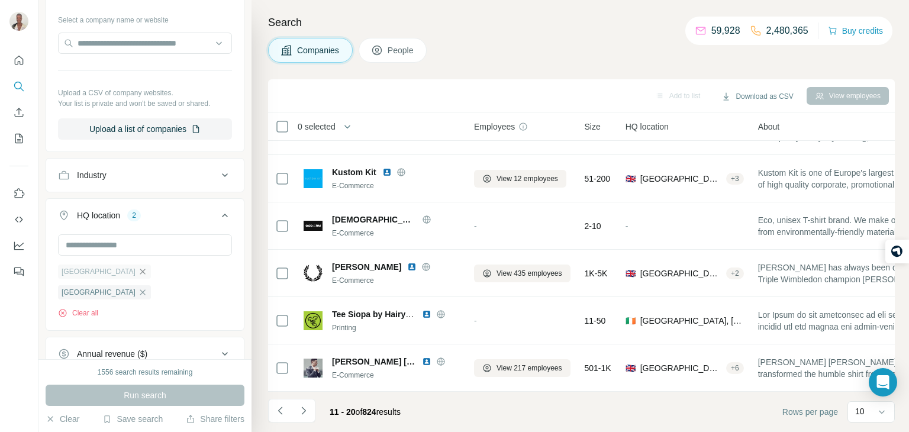
click at [138, 267] on icon "button" at bounding box center [142, 271] width 9 height 9
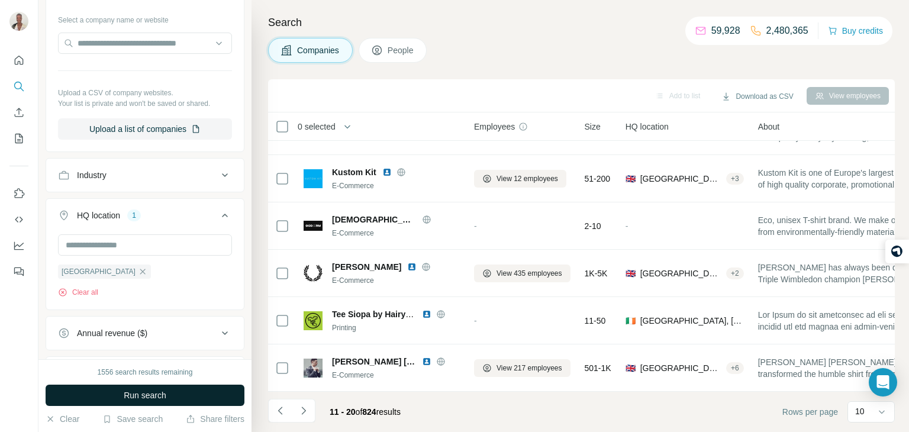
click at [160, 390] on span "Run search" at bounding box center [145, 396] width 43 height 12
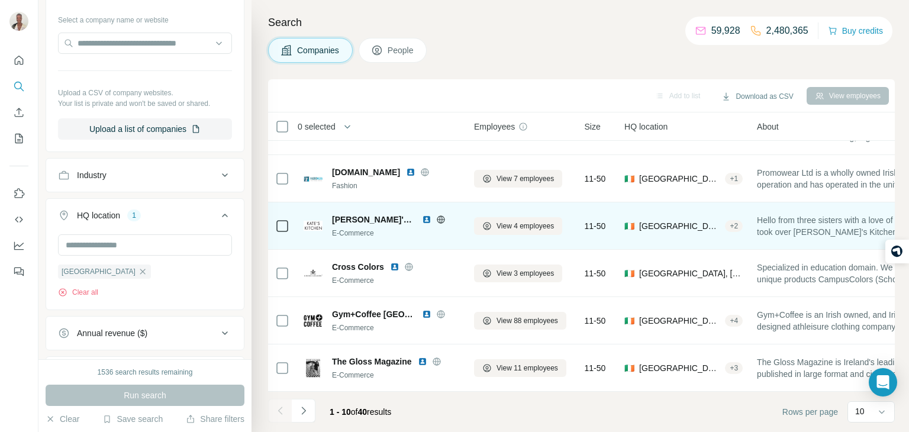
click at [727, 220] on span "🇮🇪 [GEOGRAPHIC_DATA], [GEOGRAPHIC_DATA], Connacht + 2" at bounding box center [684, 226] width 118 height 12
click at [509, 223] on span "View 4 employees" at bounding box center [525, 226] width 57 height 11
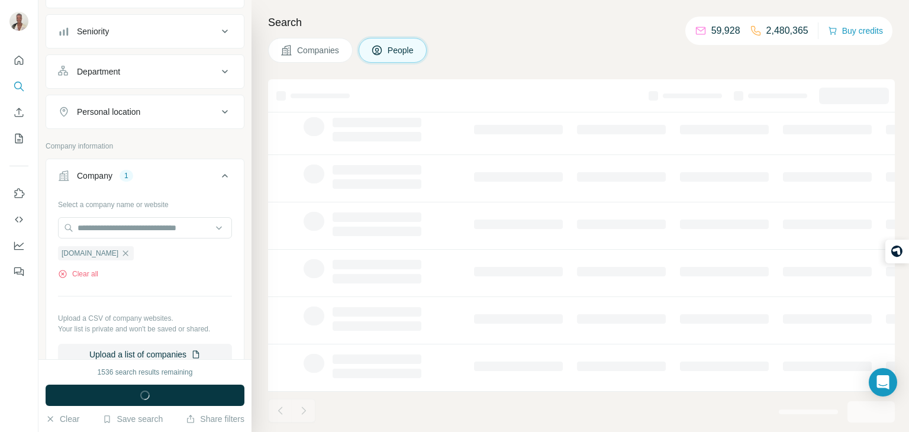
scroll to position [305, 0]
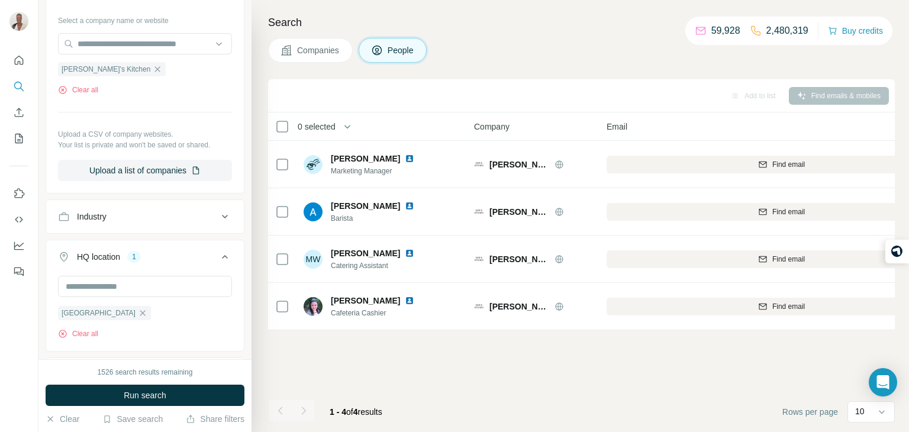
click at [307, 53] on span "Companies" at bounding box center [318, 50] width 43 height 12
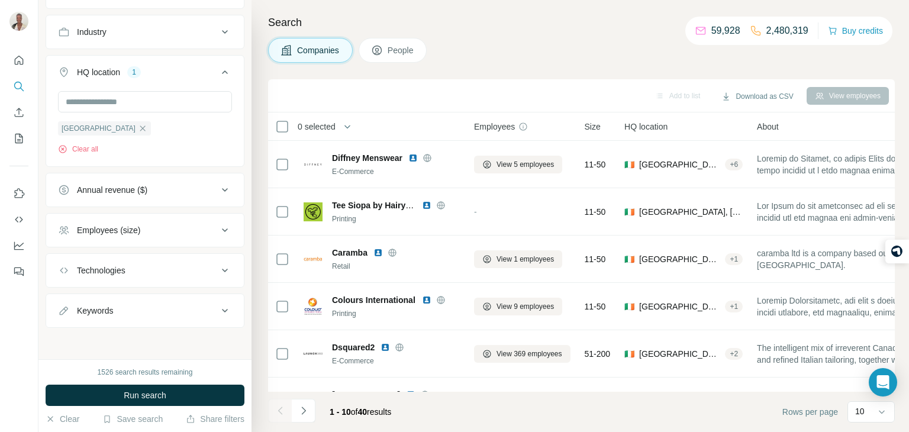
scroll to position [121, 0]
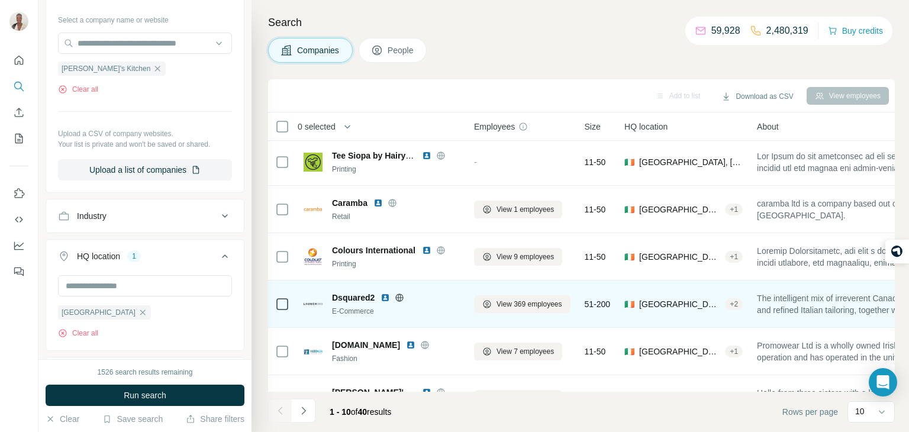
scroll to position [49, 0]
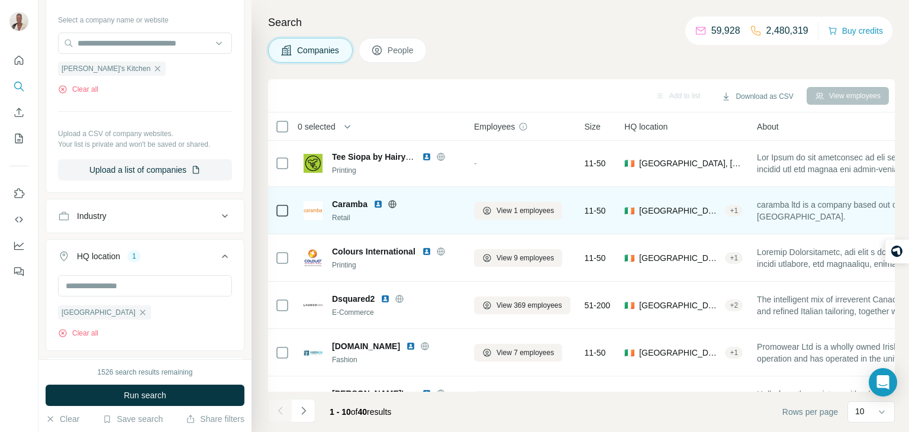
click at [704, 215] on div "🇮🇪 [GEOGRAPHIC_DATA] + 1" at bounding box center [684, 210] width 118 height 33
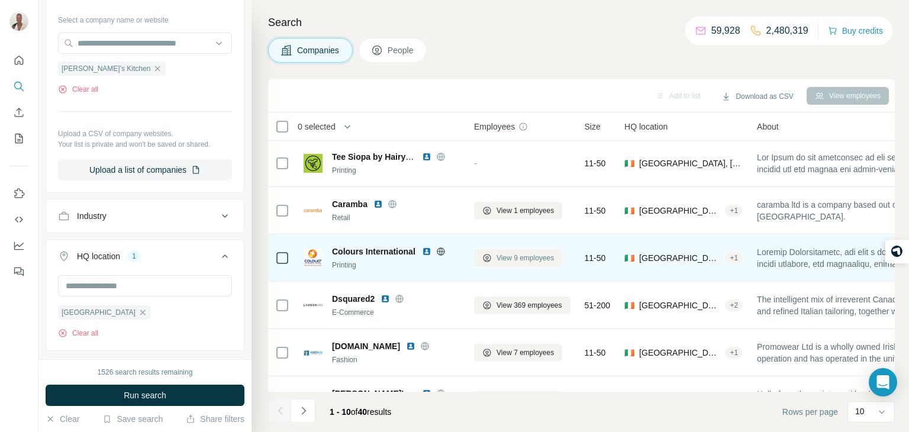
click at [545, 253] on span "View 9 employees" at bounding box center [525, 258] width 57 height 11
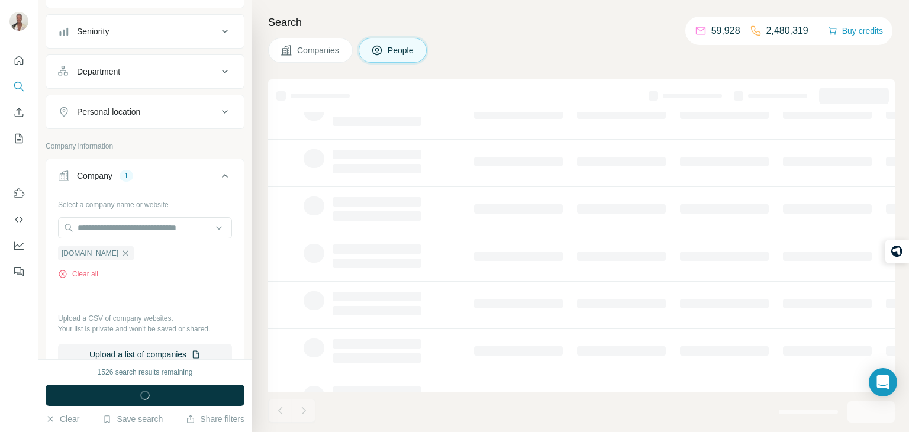
scroll to position [305, 0]
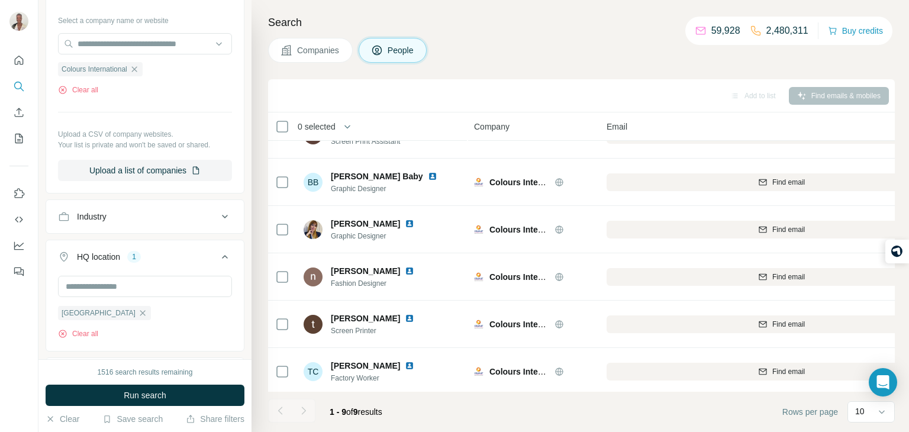
scroll to position [175, 0]
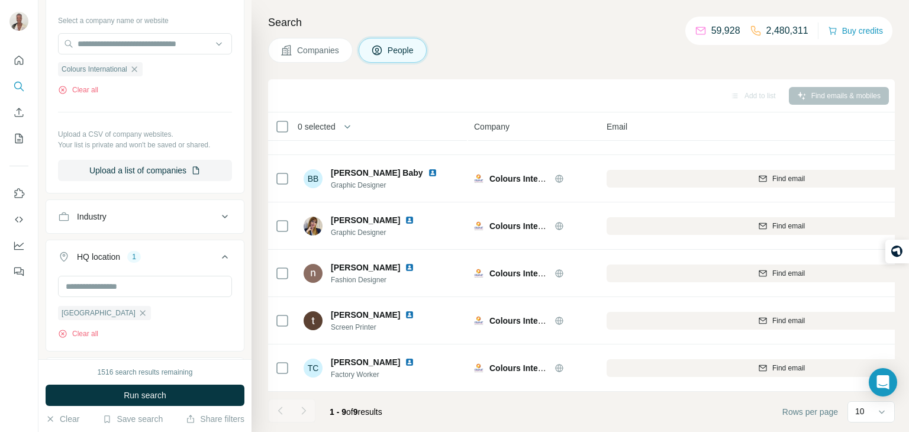
click at [307, 60] on button "Companies" at bounding box center [310, 50] width 85 height 25
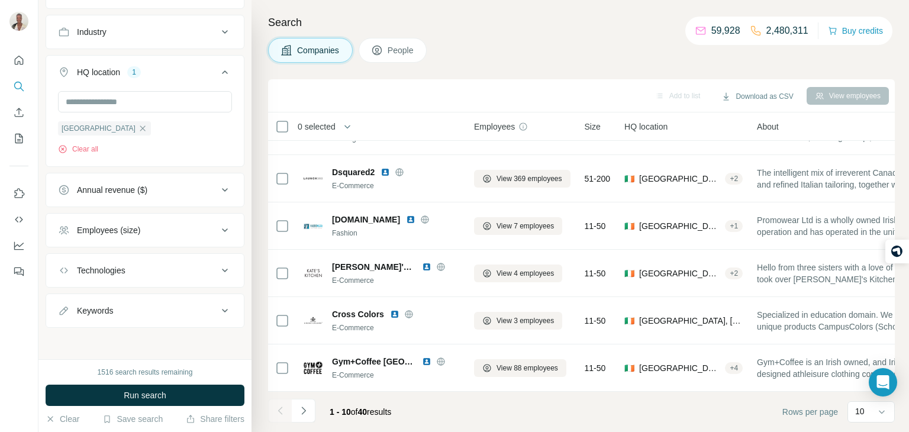
scroll to position [121, 0]
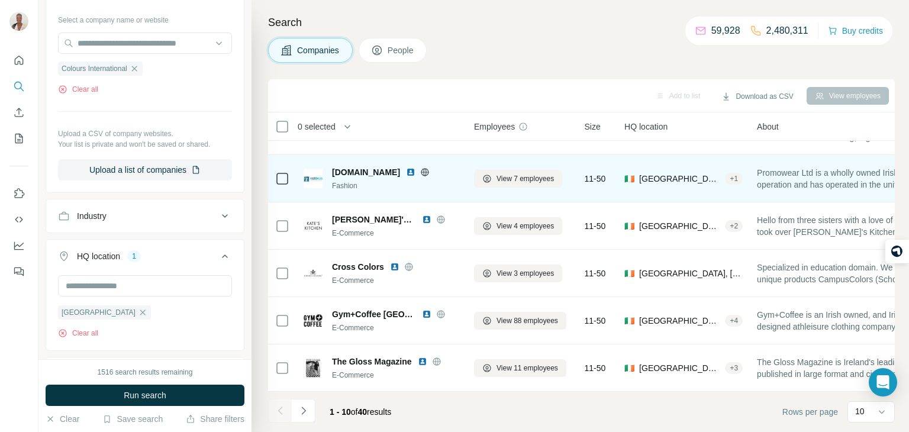
scroll to position [223, 0]
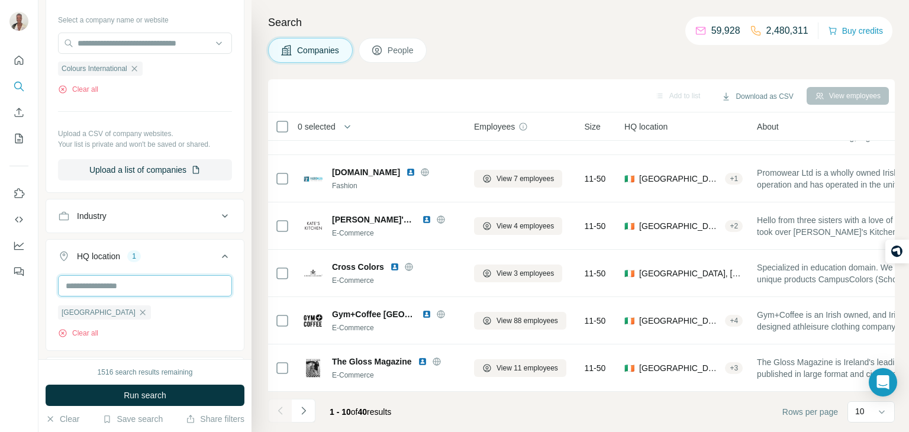
click at [118, 290] on input "text" at bounding box center [145, 285] width 174 height 21
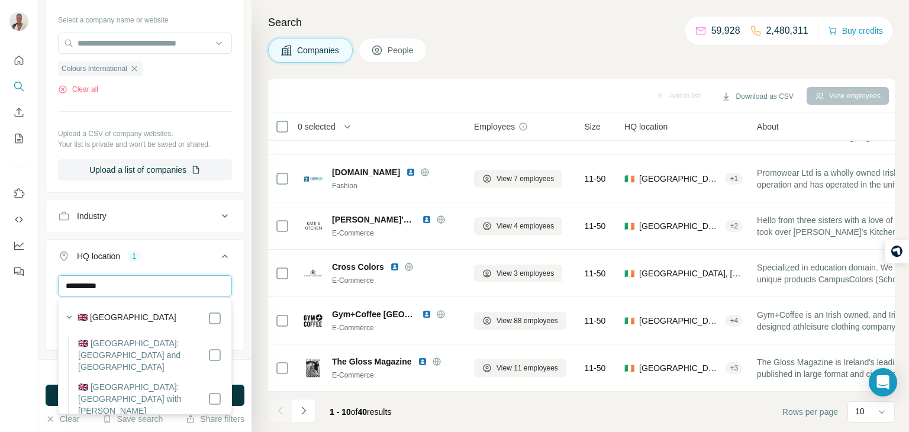
type input "**********"
click at [209, 250] on div "HQ location 2" at bounding box center [138, 256] width 160 height 12
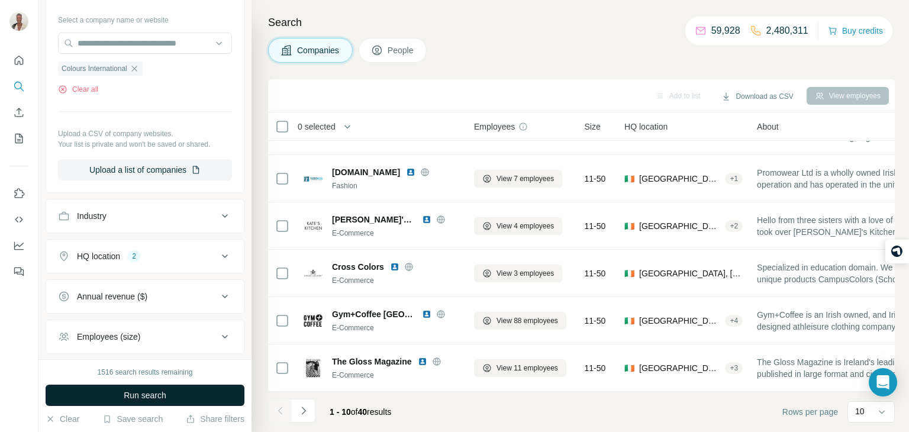
click at [142, 385] on button "Run search" at bounding box center [145, 395] width 199 height 21
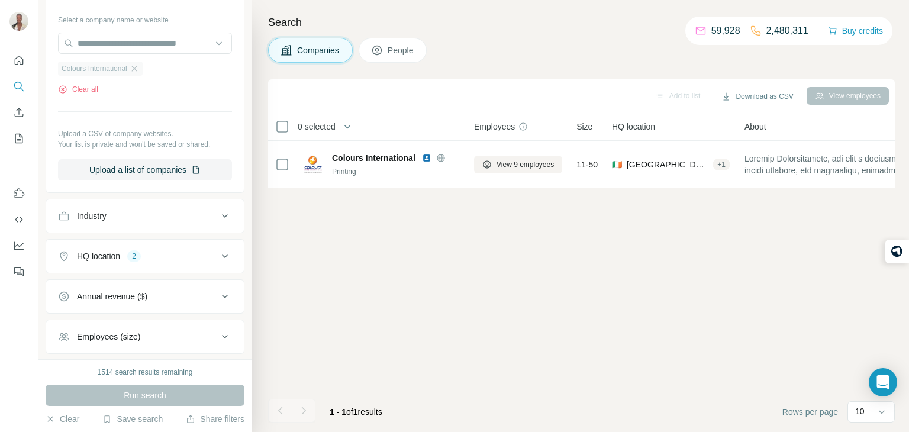
click at [132, 63] on div "Colours International" at bounding box center [100, 69] width 85 height 14
click at [139, 68] on icon "button" at bounding box center [134, 68] width 9 height 9
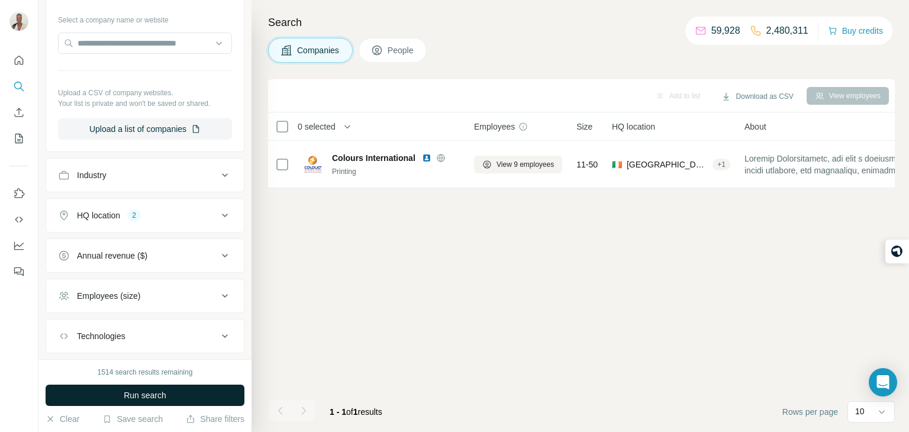
click at [192, 401] on button "Run search" at bounding box center [145, 395] width 199 height 21
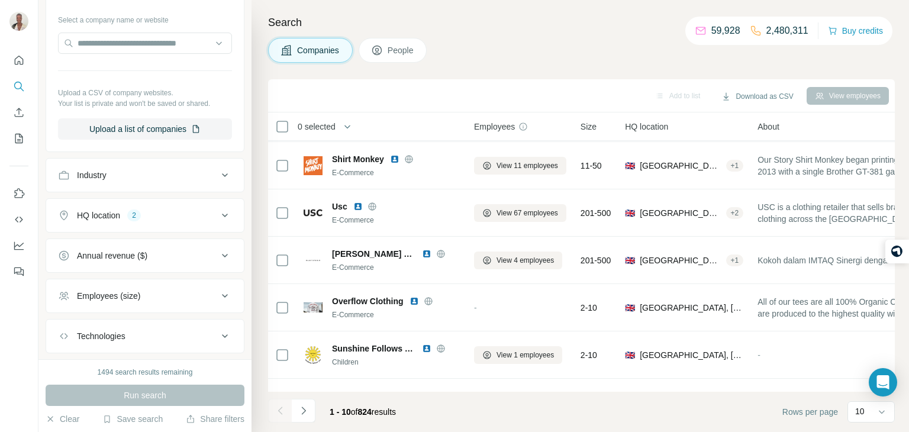
scroll to position [223, 0]
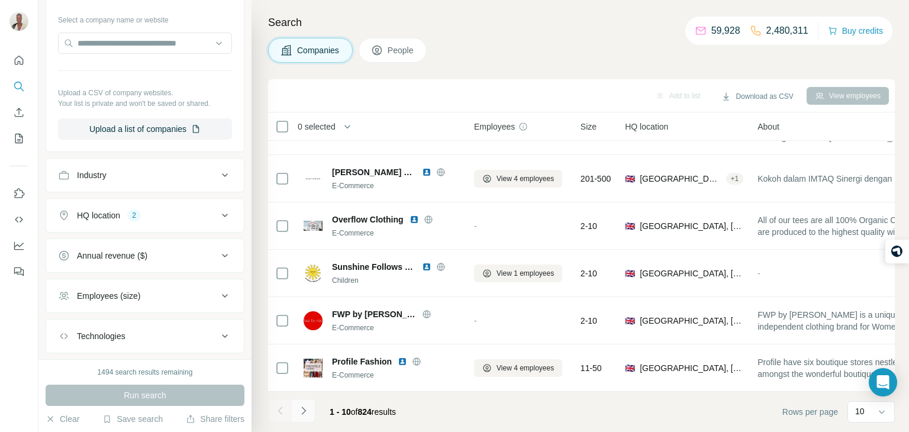
click at [308, 413] on icon "Navigate to next page" at bounding box center [304, 411] width 12 height 12
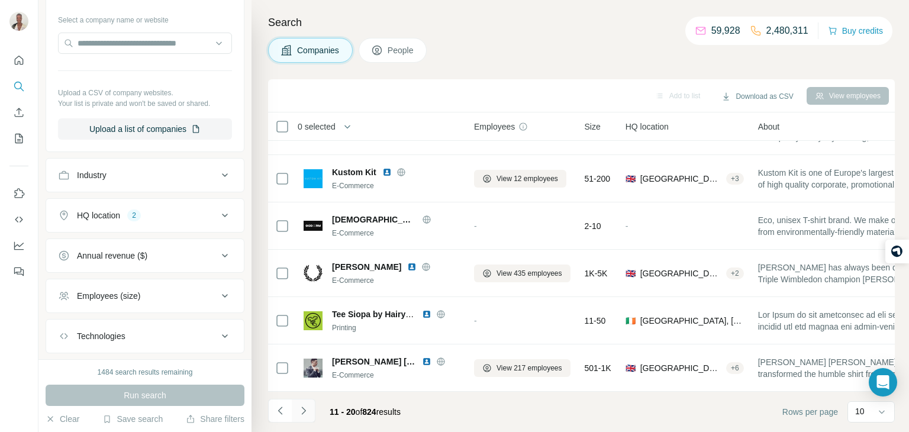
click at [309, 410] on button "Navigate to next page" at bounding box center [304, 411] width 24 height 24
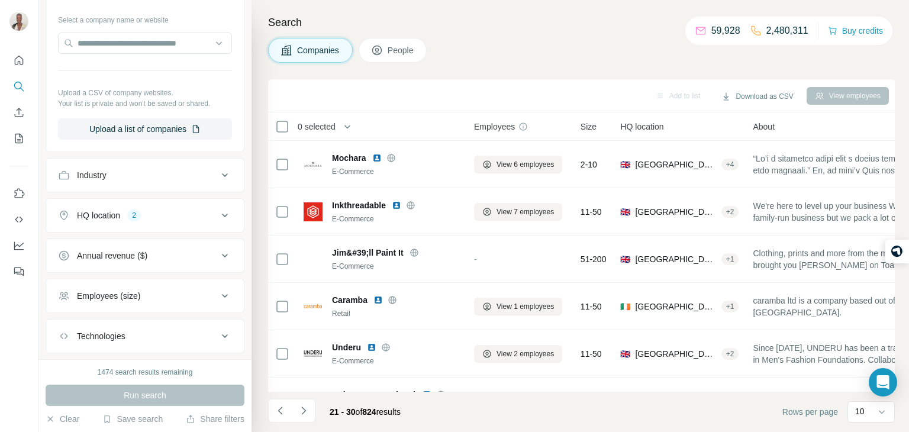
scroll to position [0, 4]
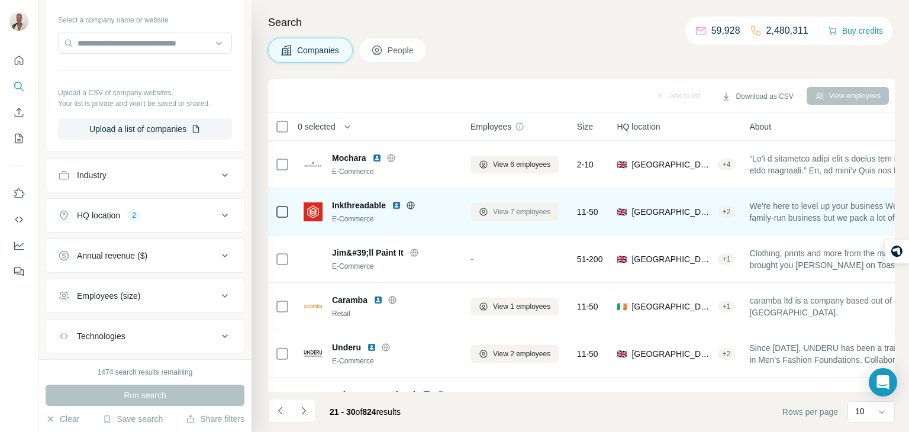
click at [511, 204] on button "View 7 employees" at bounding box center [515, 212] width 88 height 18
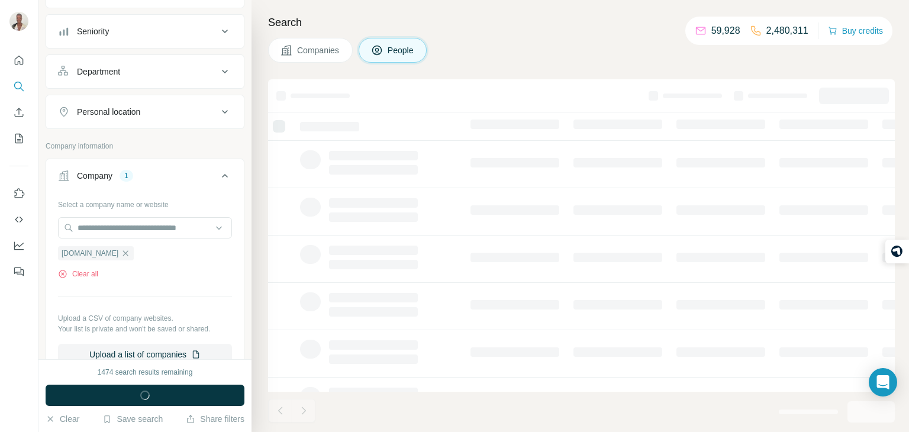
scroll to position [305, 0]
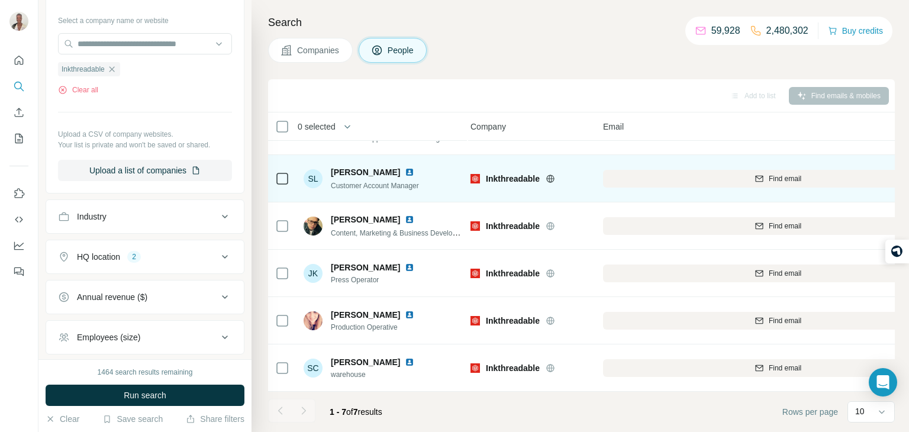
scroll to position [0, 4]
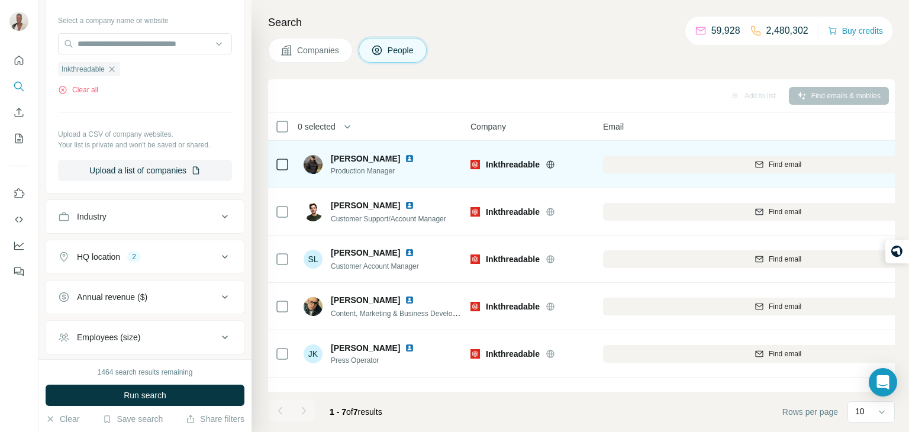
click at [551, 160] on icon at bounding box center [550, 164] width 9 height 9
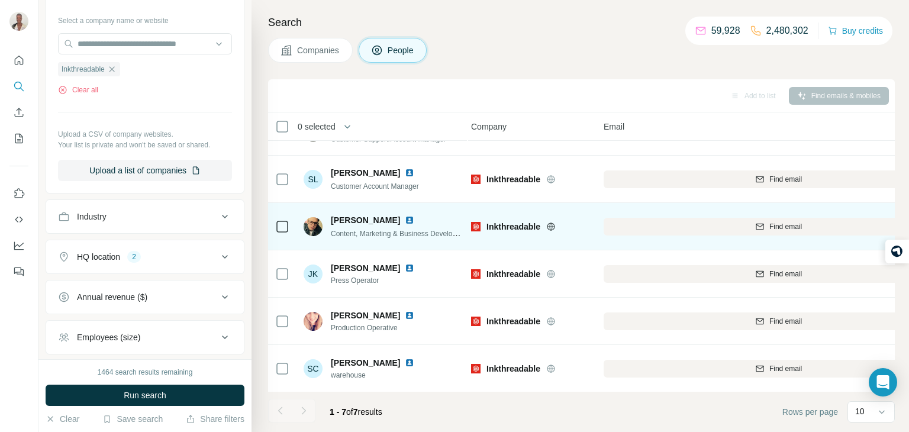
scroll to position [0, 3]
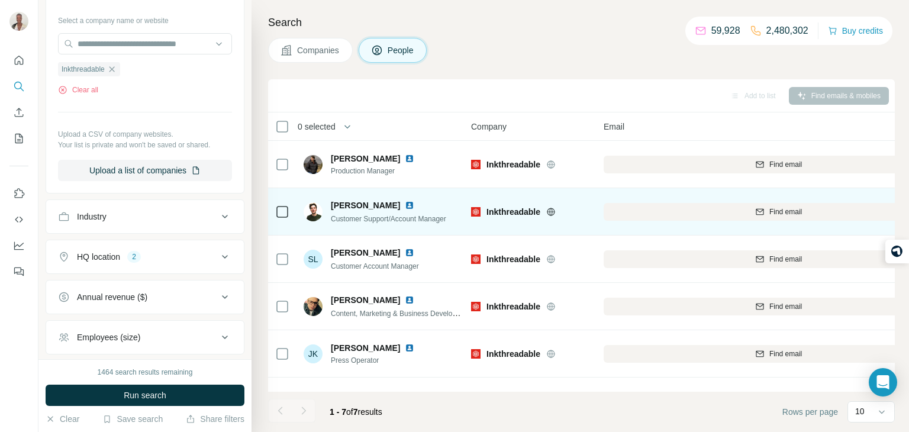
click at [573, 202] on div "Inkthreadable" at bounding box center [530, 211] width 118 height 33
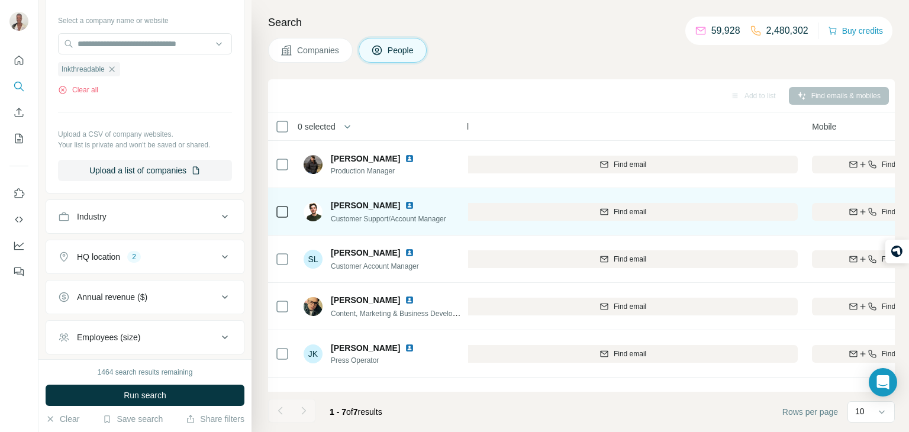
scroll to position [0, 169]
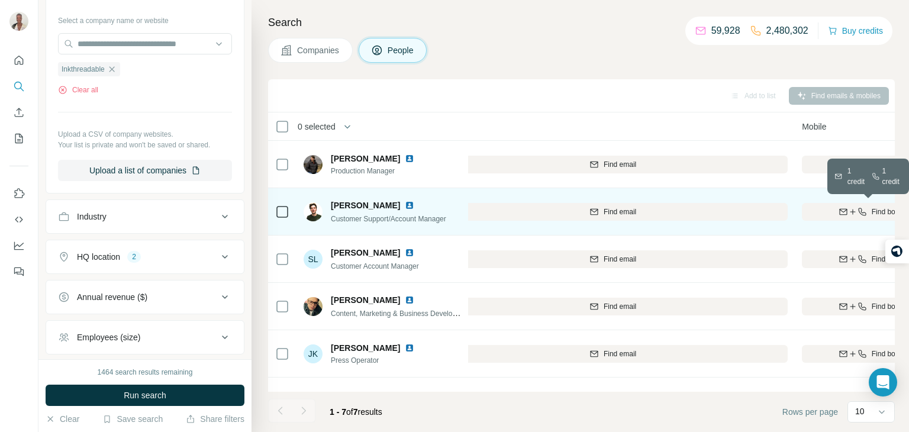
click at [852, 212] on icon "button" at bounding box center [852, 211] width 9 height 9
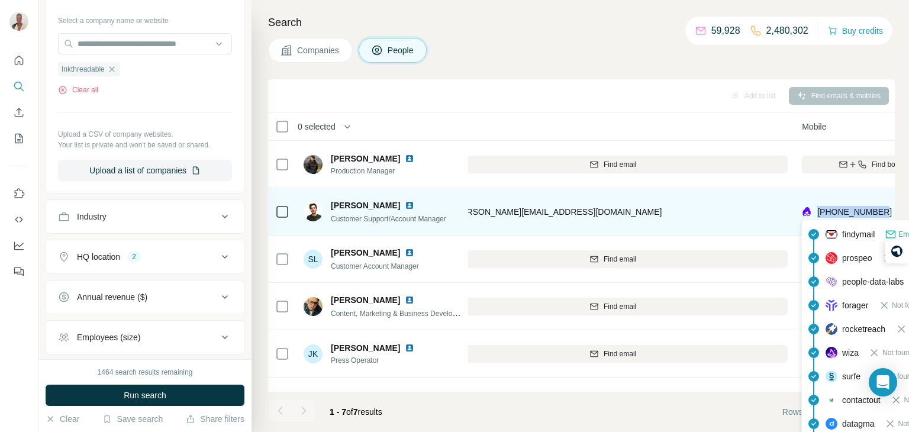
drag, startPoint x: 886, startPoint y: 210, endPoint x: 818, endPoint y: 213, distance: 68.1
click at [818, 213] on div "[PHONE_NUMBER]" at bounding box center [870, 211] width 136 height 33
copy span "[PHONE_NUMBER]"
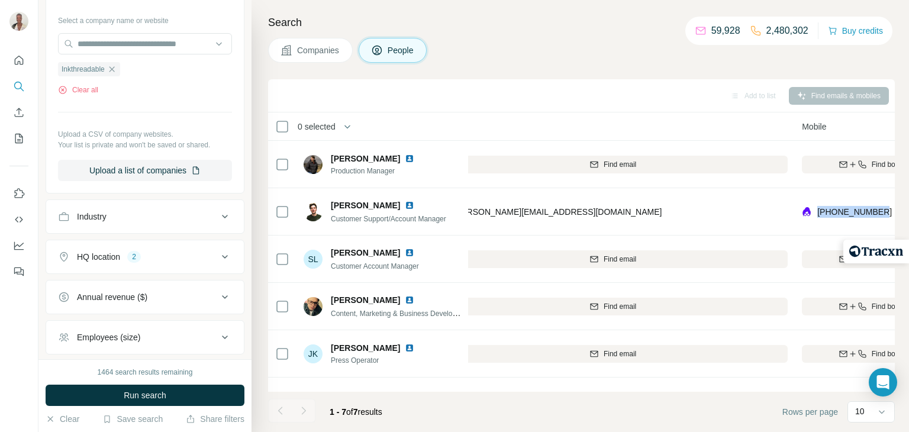
copy span "[PHONE_NUMBER]"
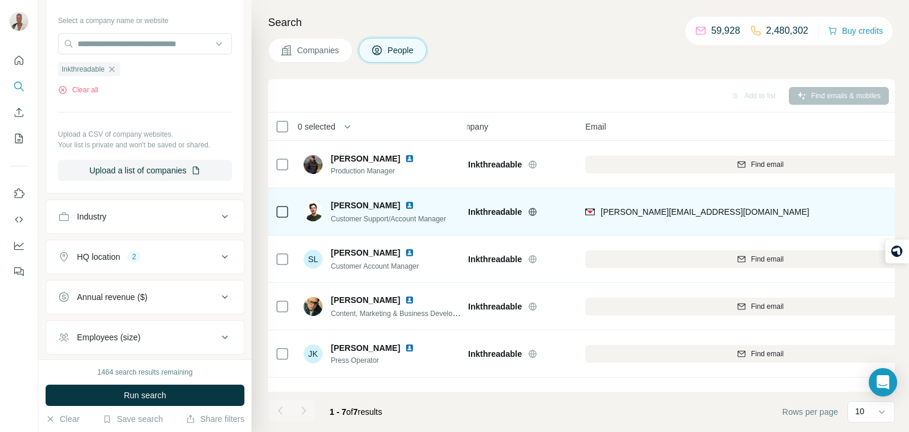
scroll to position [0, 0]
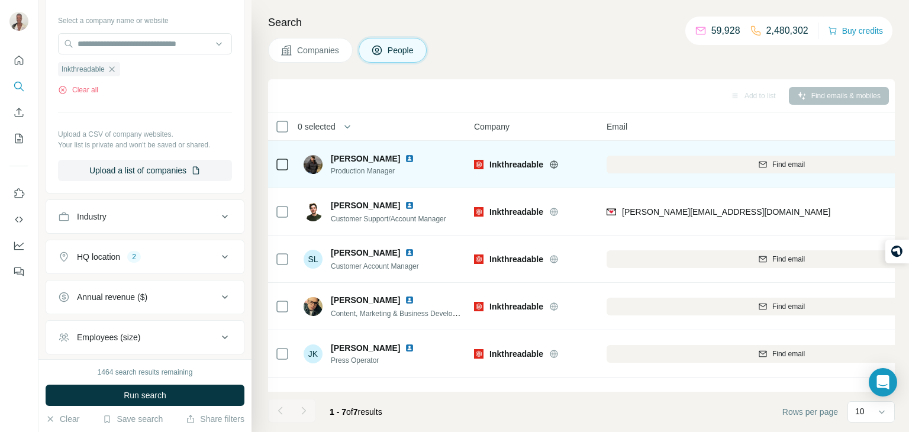
click at [570, 175] on div "Inkthreadable" at bounding box center [533, 164] width 118 height 33
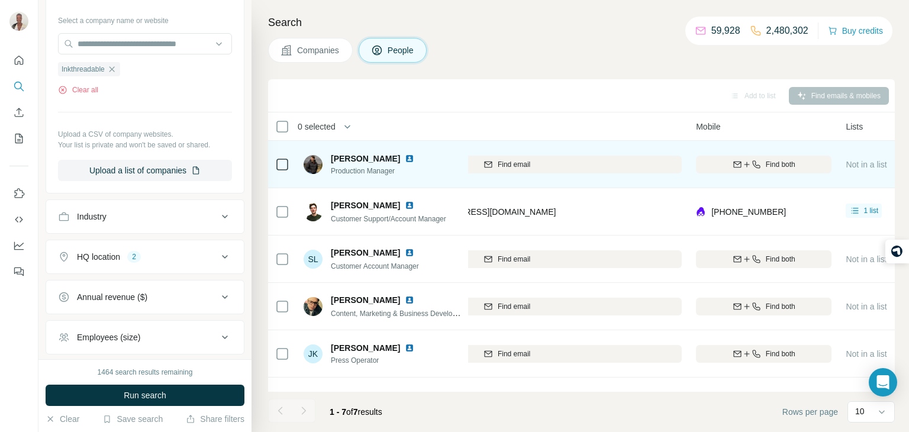
scroll to position [0, 332]
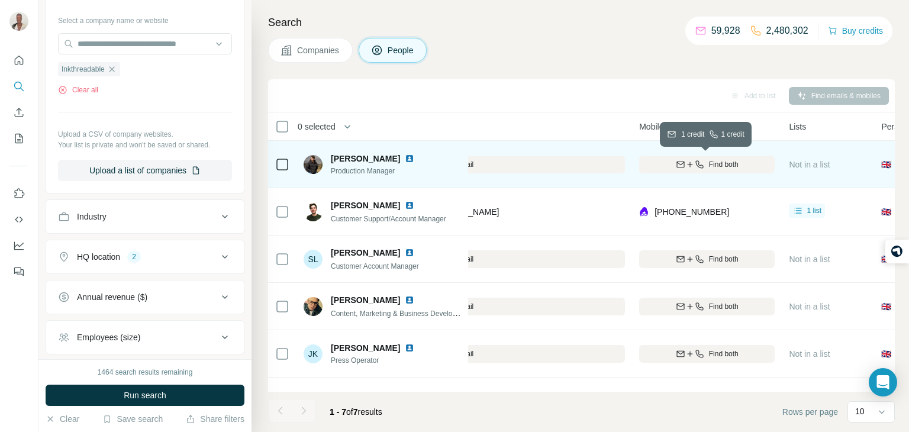
click at [705, 165] on div "Find both" at bounding box center [707, 164] width 136 height 11
click at [405, 156] on img at bounding box center [409, 158] width 9 height 9
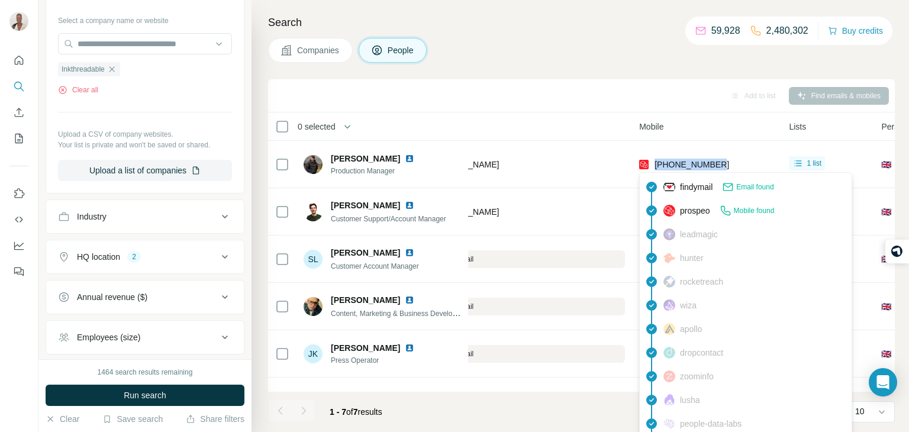
drag, startPoint x: 728, startPoint y: 165, endPoint x: 654, endPoint y: 163, distance: 73.4
click at [654, 163] on div "[PHONE_NUMBER]" at bounding box center [707, 164] width 136 height 33
copy span "[PHONE_NUMBER]"
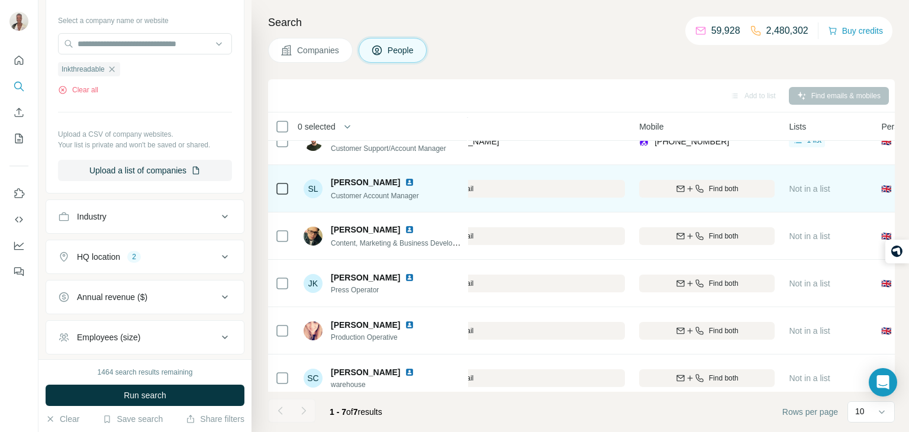
scroll to position [71, 332]
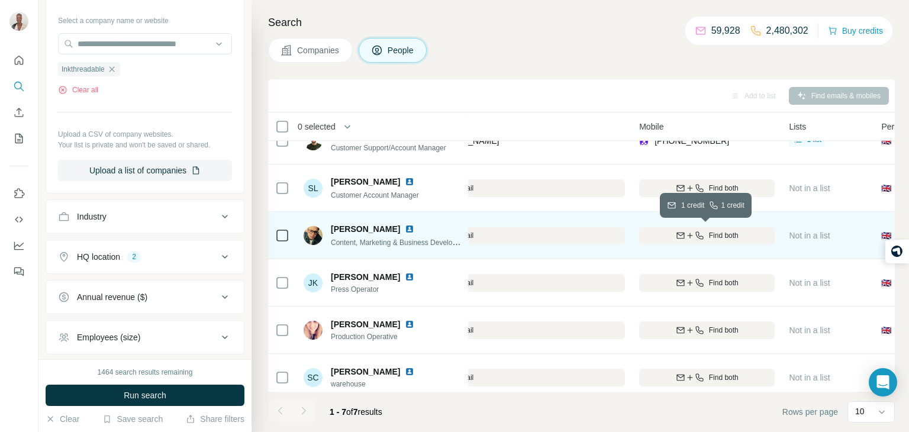
click at [706, 229] on button "Find both" at bounding box center [707, 236] width 136 height 18
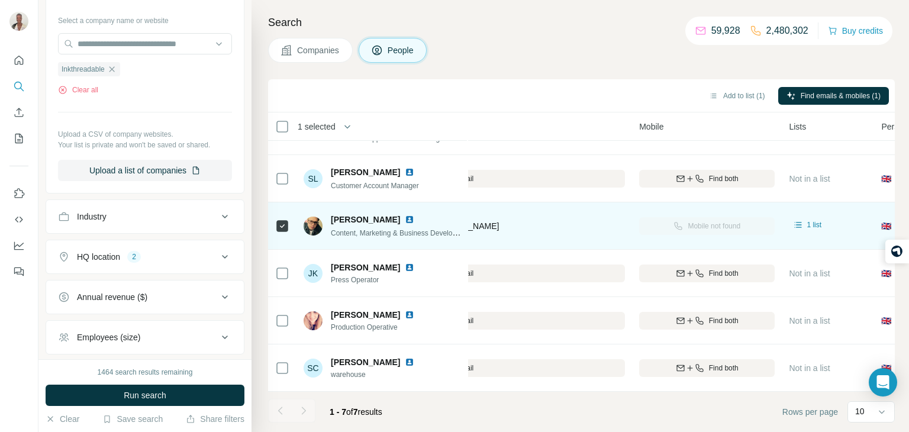
scroll to position [0, 332]
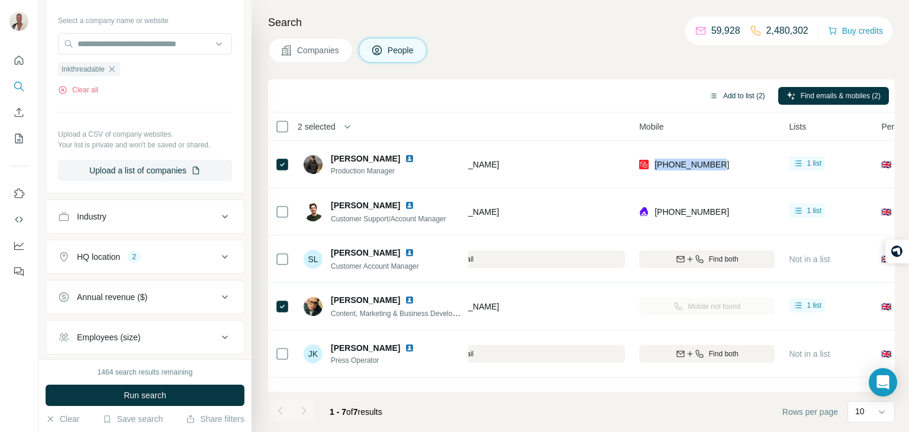
click at [758, 98] on button "Add to list (2)" at bounding box center [737, 96] width 73 height 18
click at [728, 91] on button "Add to list (2)" at bounding box center [737, 96] width 73 height 18
click at [731, 101] on button "Add to list (2)" at bounding box center [737, 96] width 73 height 18
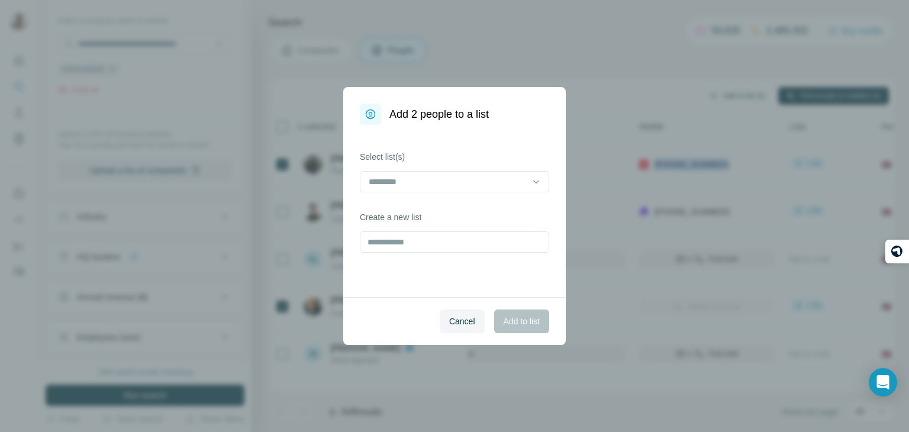
click at [731, 89] on div "Add 2 people to a list Select list(s) Create a new list Cancel Add to list" at bounding box center [454, 216] width 909 height 432
click at [449, 182] on input at bounding box center [448, 181] width 160 height 13
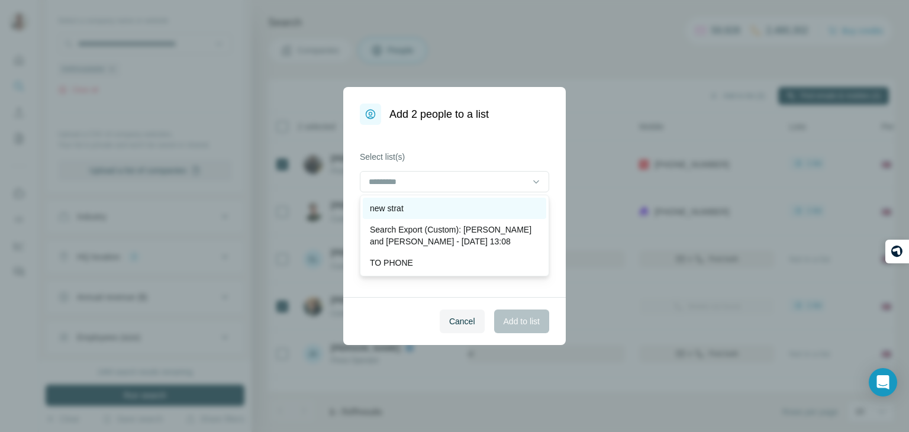
click at [438, 202] on div "new strat" at bounding box center [454, 208] width 169 height 12
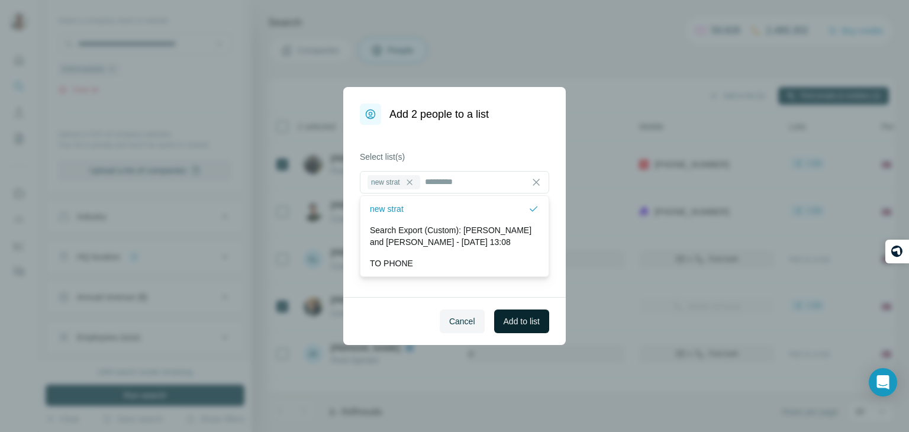
click at [522, 316] on span "Add to list" at bounding box center [522, 322] width 36 height 12
click at [522, 316] on div "[PERSON_NAME][EMAIL_ADDRESS][DOMAIN_NAME]" at bounding box center [450, 306] width 350 height 33
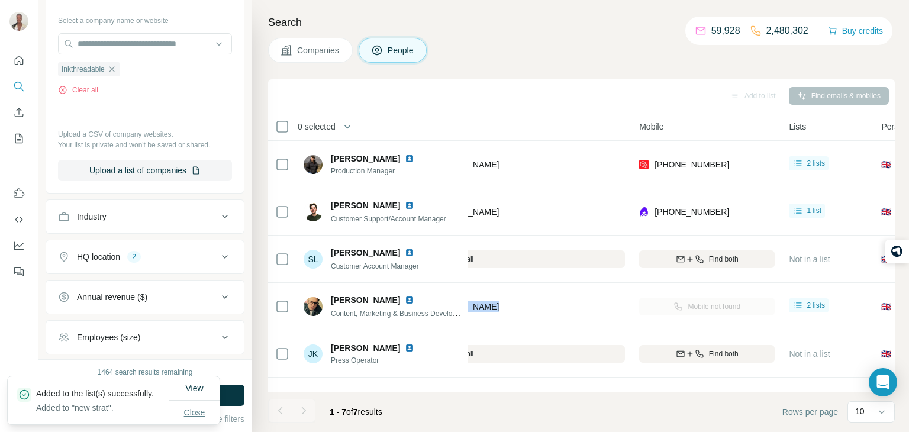
click at [194, 410] on span "Close" at bounding box center [194, 413] width 21 height 12
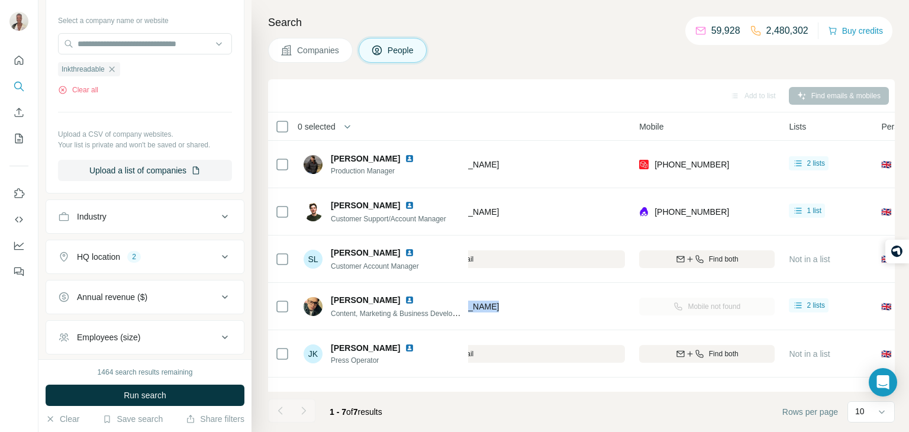
click at [305, 56] on button "Companies" at bounding box center [310, 50] width 85 height 25
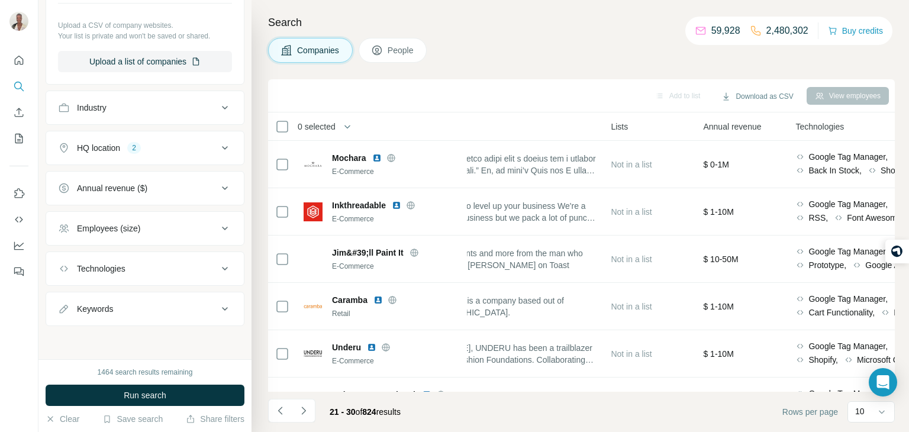
scroll to position [121, 0]
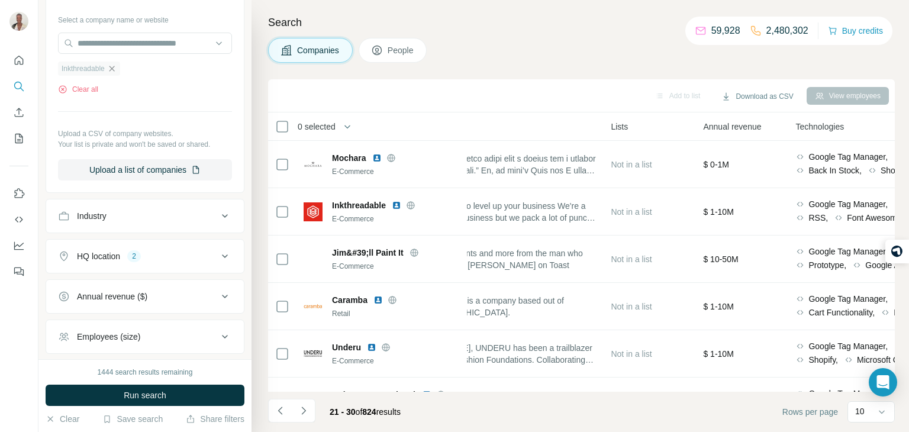
click at [117, 65] on icon "button" at bounding box center [111, 68] width 9 height 9
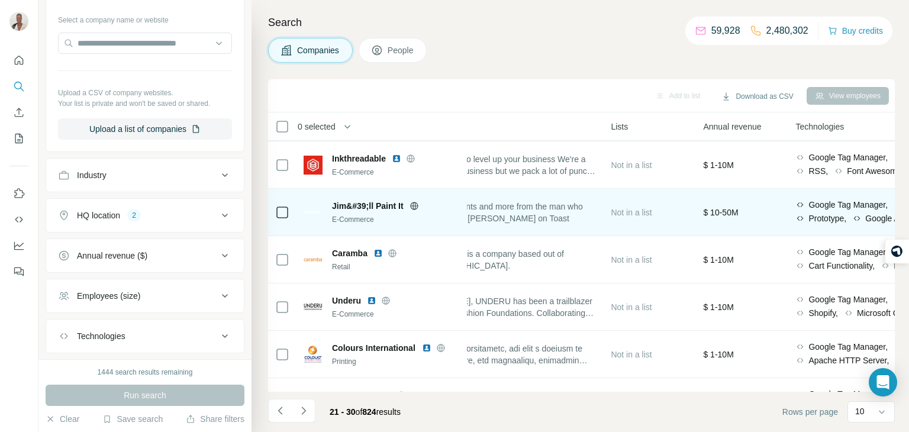
scroll to position [50, 332]
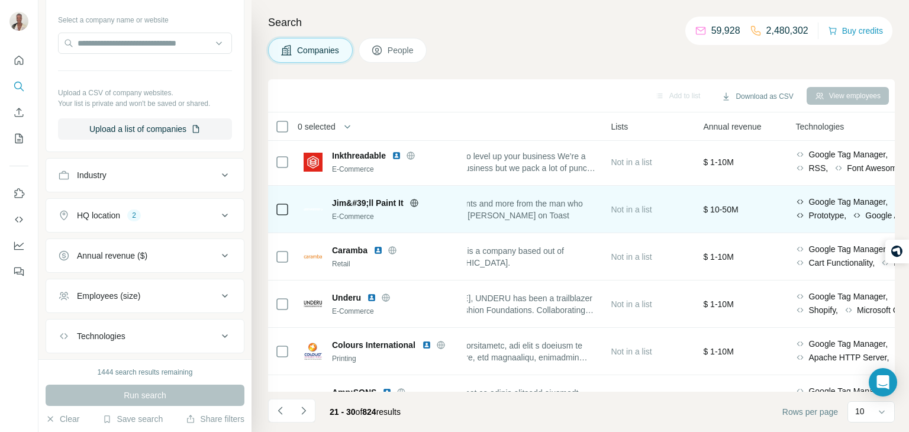
click at [521, 205] on span "Clothing, prints and more from the man who brought you [PERSON_NAME] on Toast" at bounding box center [509, 210] width 175 height 24
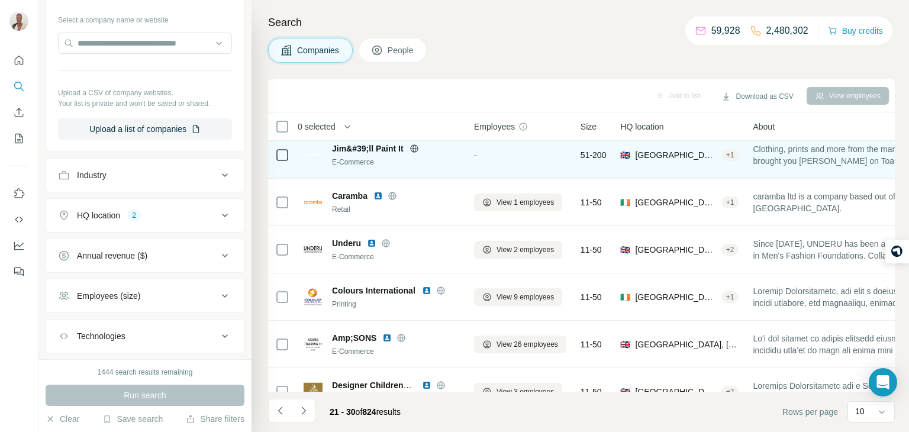
scroll to position [105, 0]
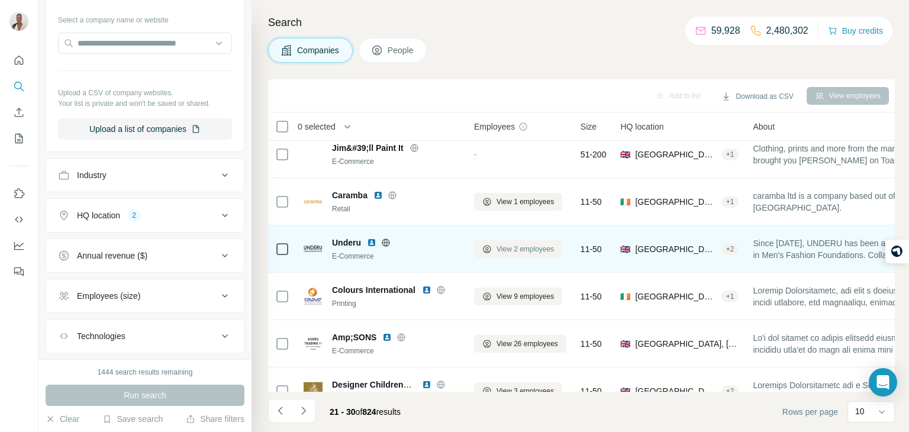
click at [557, 251] on button "View 2 employees" at bounding box center [518, 249] width 88 height 18
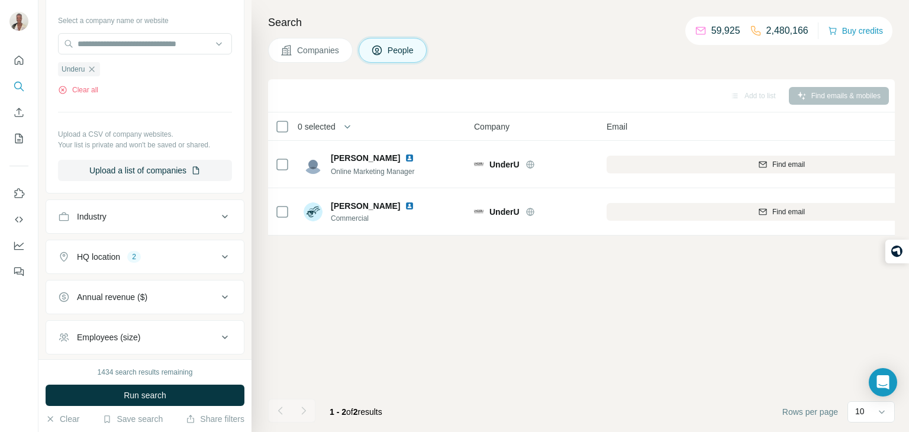
click at [308, 48] on span "Companies" at bounding box center [318, 50] width 43 height 12
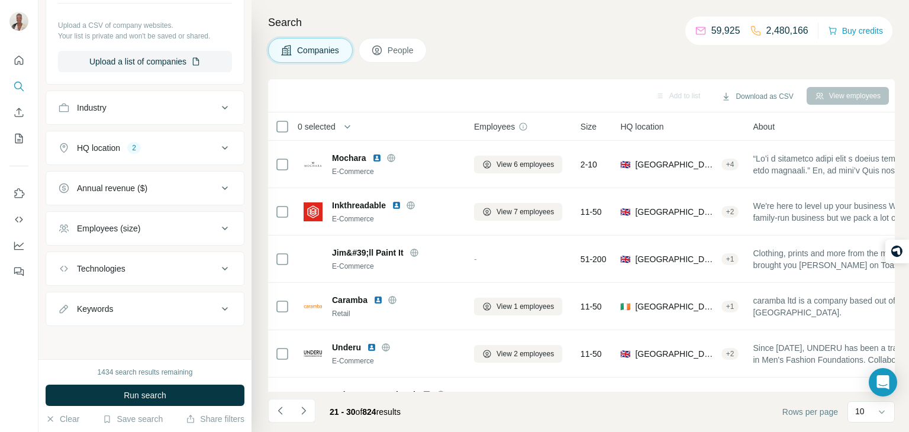
scroll to position [121, 0]
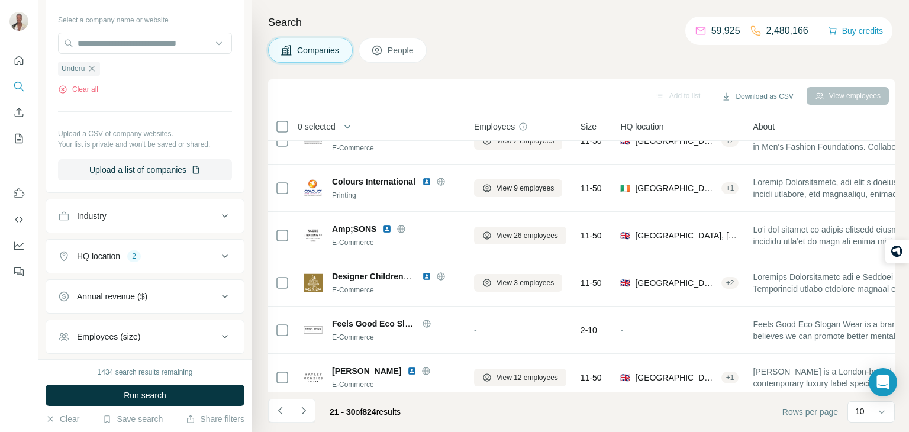
scroll to position [223, 0]
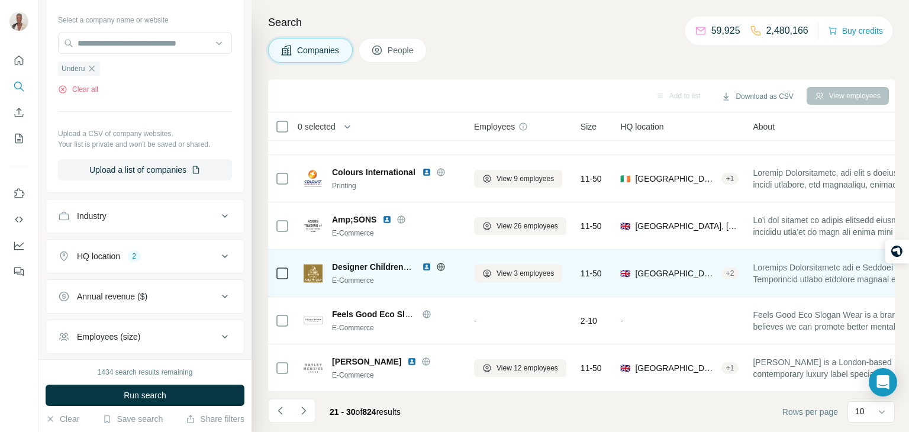
click at [739, 272] on div "🇬🇧 [GEOGRAPHIC_DATA] + 2" at bounding box center [679, 273] width 118 height 33
click at [506, 276] on span "View 3 employees" at bounding box center [525, 273] width 57 height 11
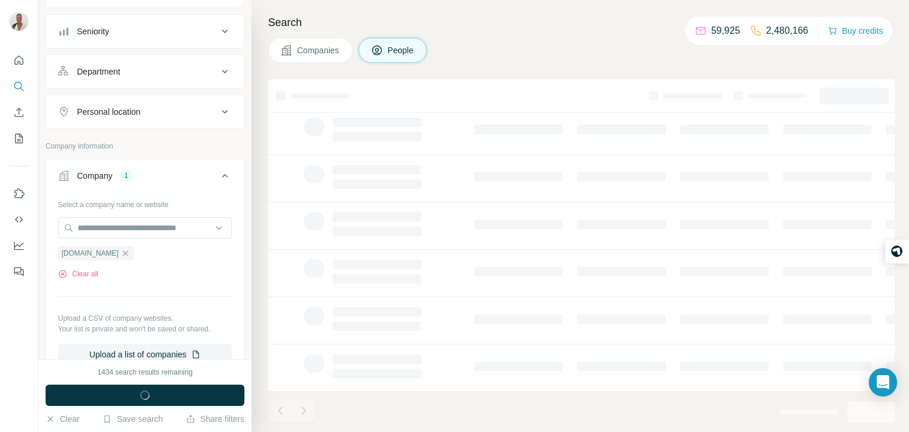
scroll to position [305, 0]
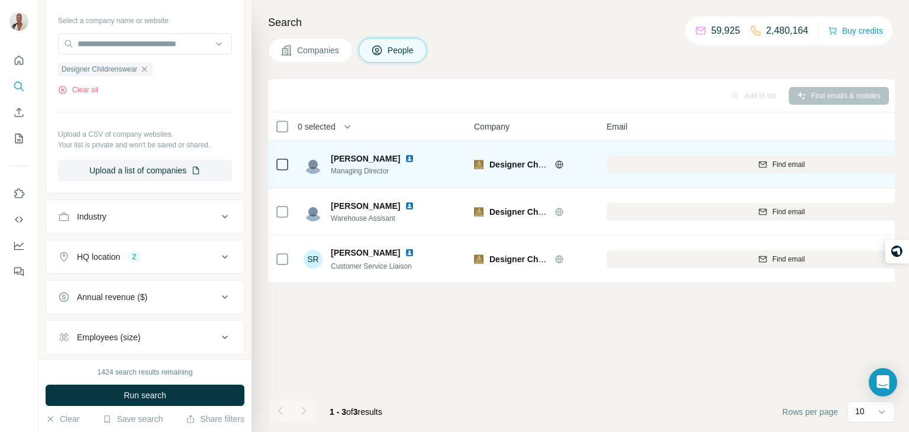
click at [556, 161] on icon at bounding box center [559, 164] width 9 height 9
click at [586, 181] on td "Designer Childrenswear" at bounding box center [533, 164] width 133 height 47
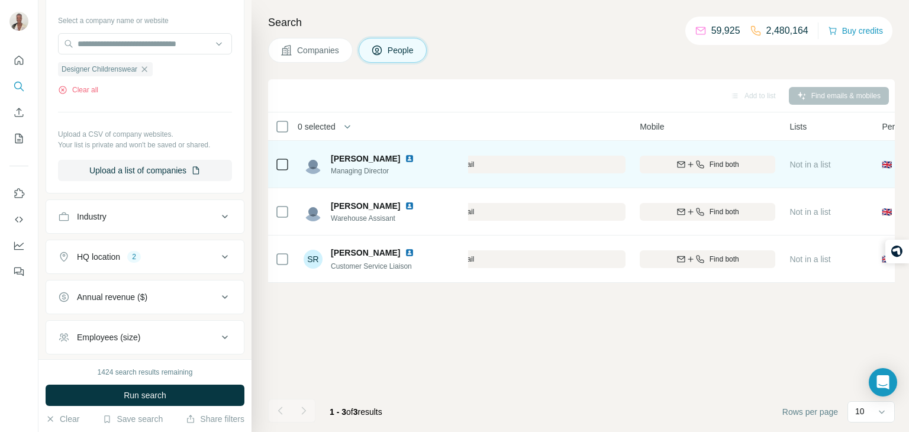
scroll to position [0, 403]
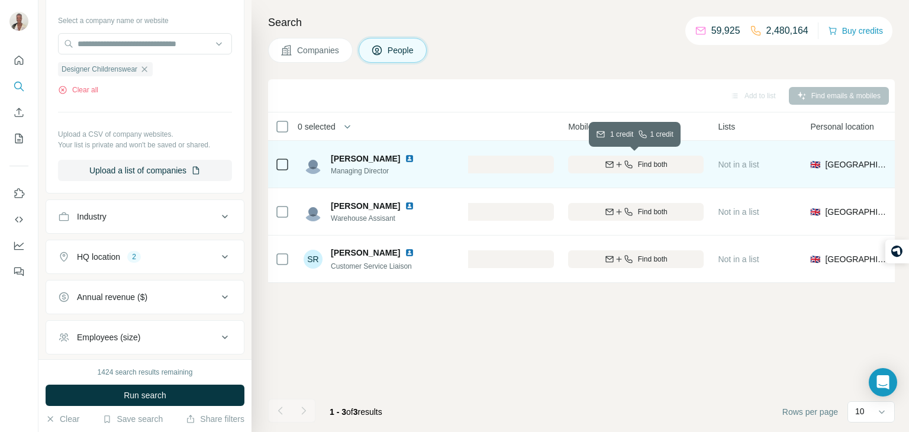
click at [672, 156] on button "Find both" at bounding box center [636, 165] width 136 height 18
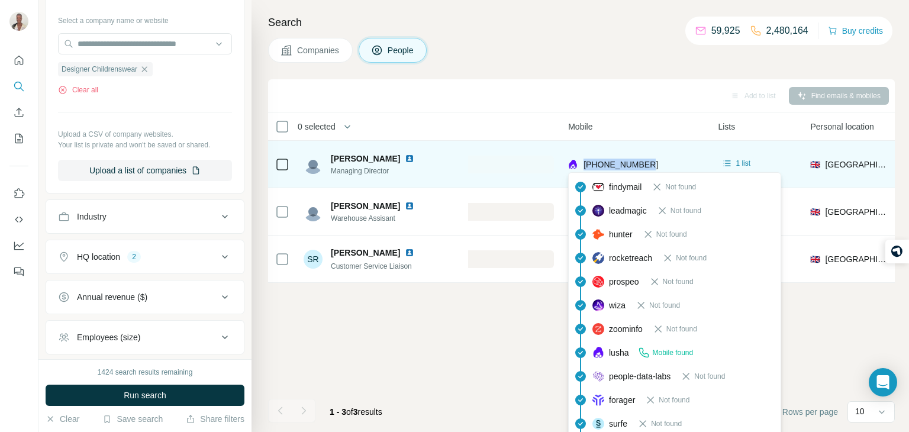
drag, startPoint x: 668, startPoint y: 165, endPoint x: 583, endPoint y: 162, distance: 85.9
click at [583, 162] on div "[PHONE_NUMBER]" at bounding box center [636, 164] width 136 height 33
copy span "[PHONE_NUMBER]"
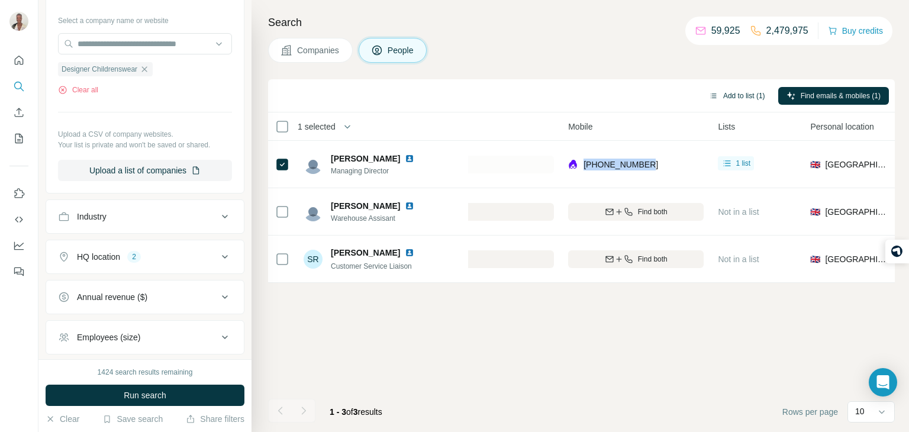
click at [739, 98] on button "Add to list (1)" at bounding box center [737, 96] width 73 height 18
click at [742, 90] on button "Add to list (1)" at bounding box center [737, 96] width 73 height 18
click at [732, 99] on button "Add to list (1)" at bounding box center [737, 96] width 73 height 18
click at [730, 88] on button "Add to list (1)" at bounding box center [737, 96] width 73 height 18
click at [711, 100] on icon "button" at bounding box center [713, 95] width 9 height 9
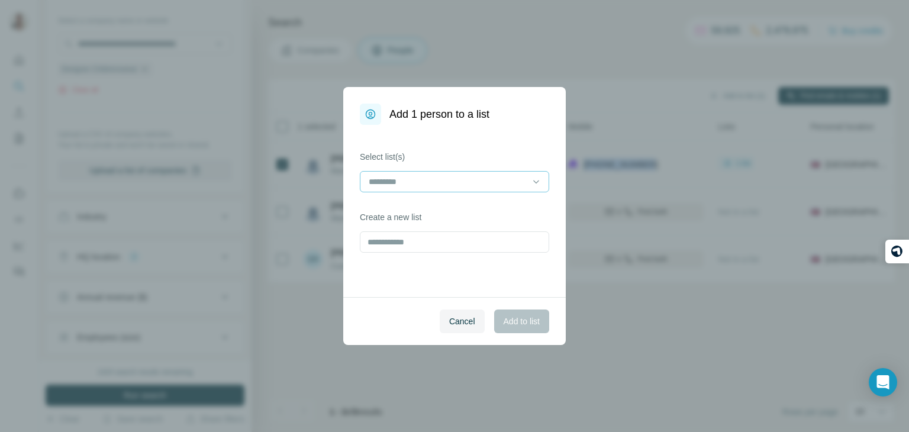
click at [483, 181] on input at bounding box center [448, 181] width 160 height 13
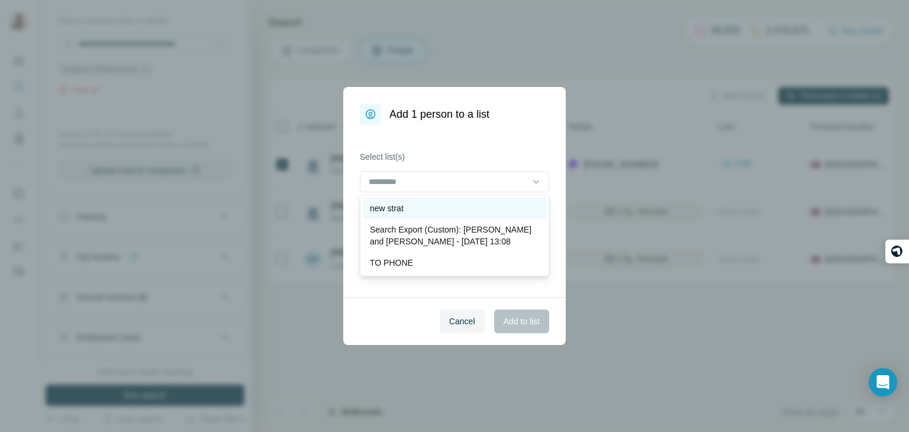
click at [458, 214] on div "new strat" at bounding box center [455, 208] width 184 height 21
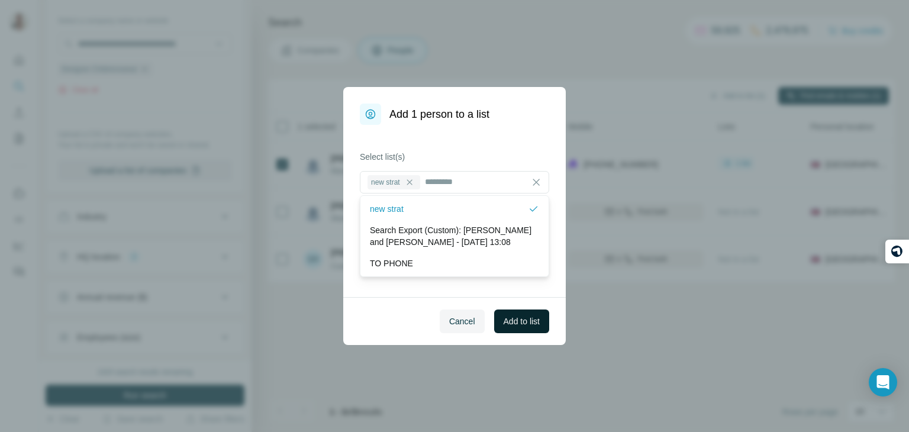
click at [522, 316] on span "Add to list" at bounding box center [522, 322] width 36 height 12
